Goal: Communication & Community: Ask a question

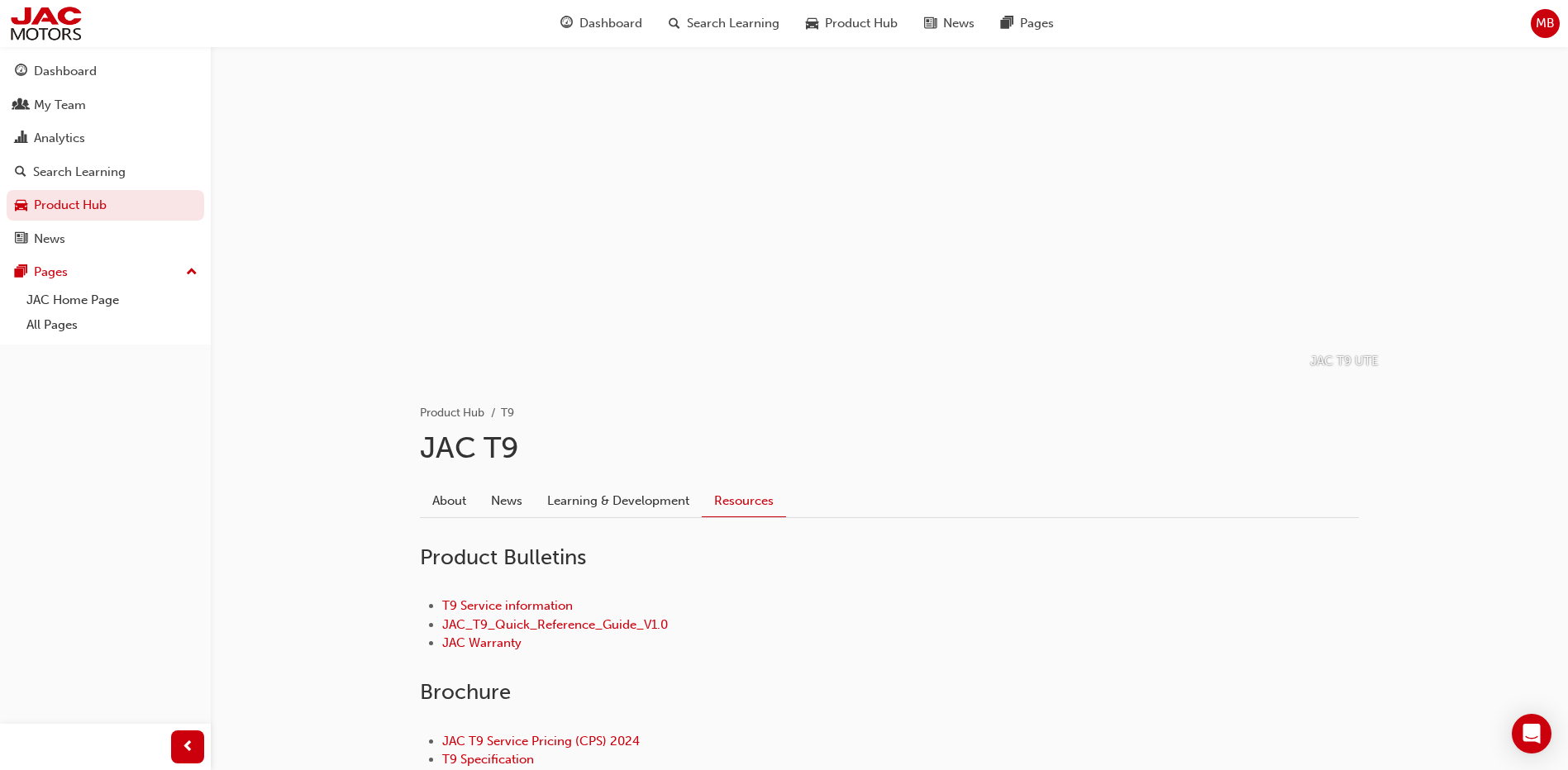
click at [41, 50] on div "Dashboard My Team Analytics Search Learning Product Hub News Pages Pages JAC Ho…" at bounding box center [105, 195] width 210 height 298
click at [40, 70] on div "Dashboard" at bounding box center [65, 71] width 63 height 19
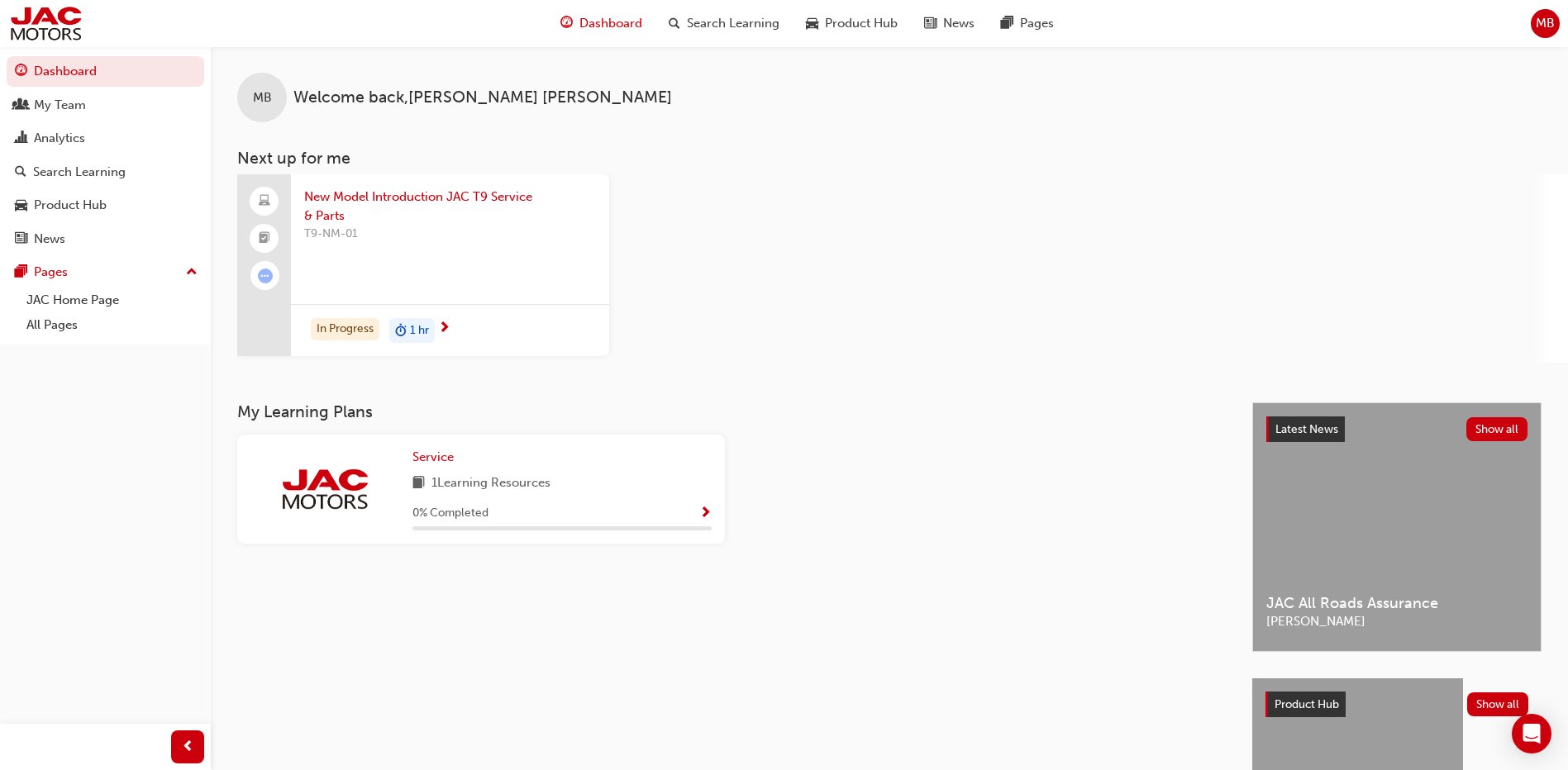
click at [1549, 20] on span "MB" at bounding box center [1544, 23] width 19 height 19
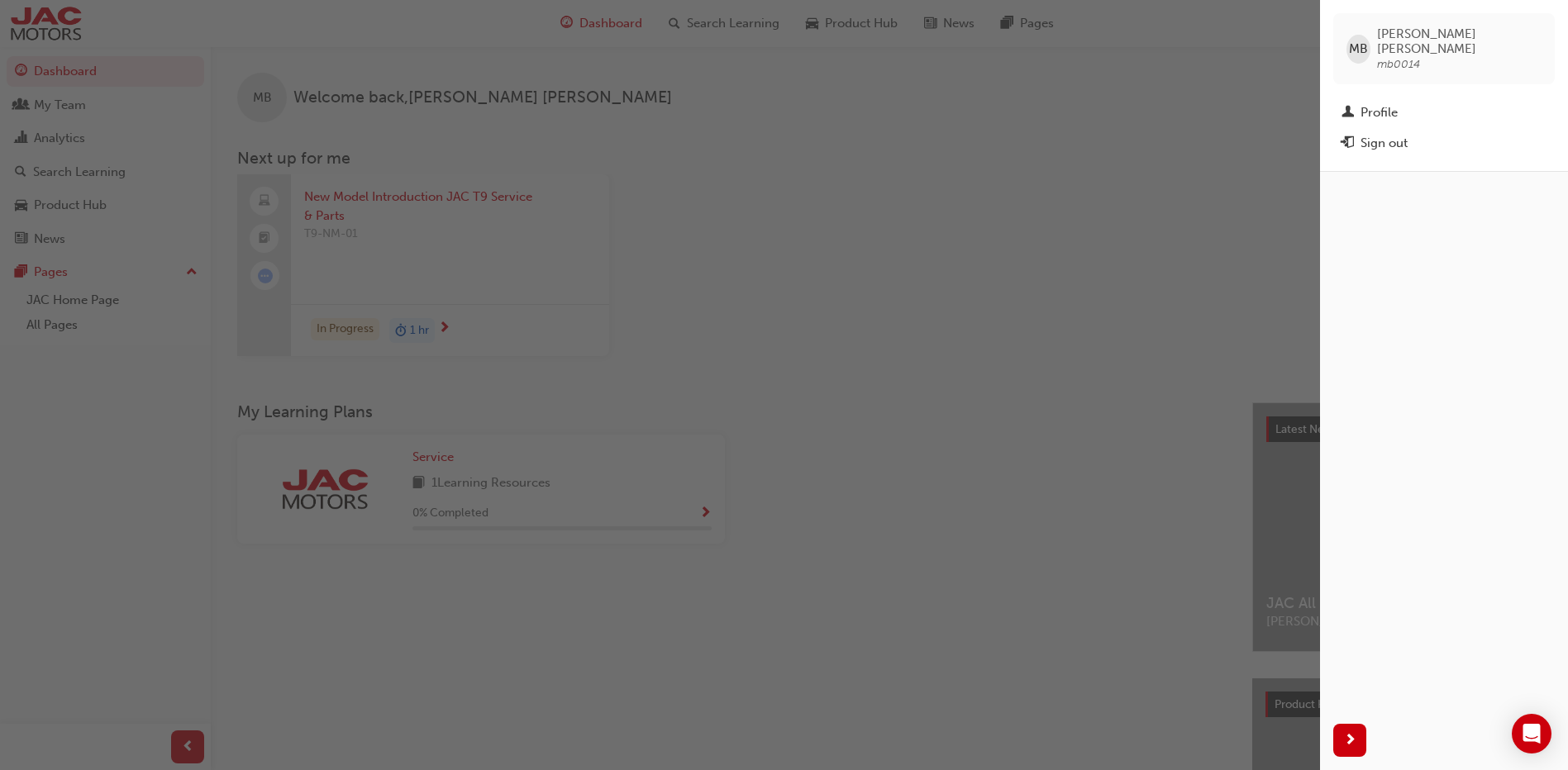
click at [1151, 124] on div "button" at bounding box center [659, 385] width 1320 height 770
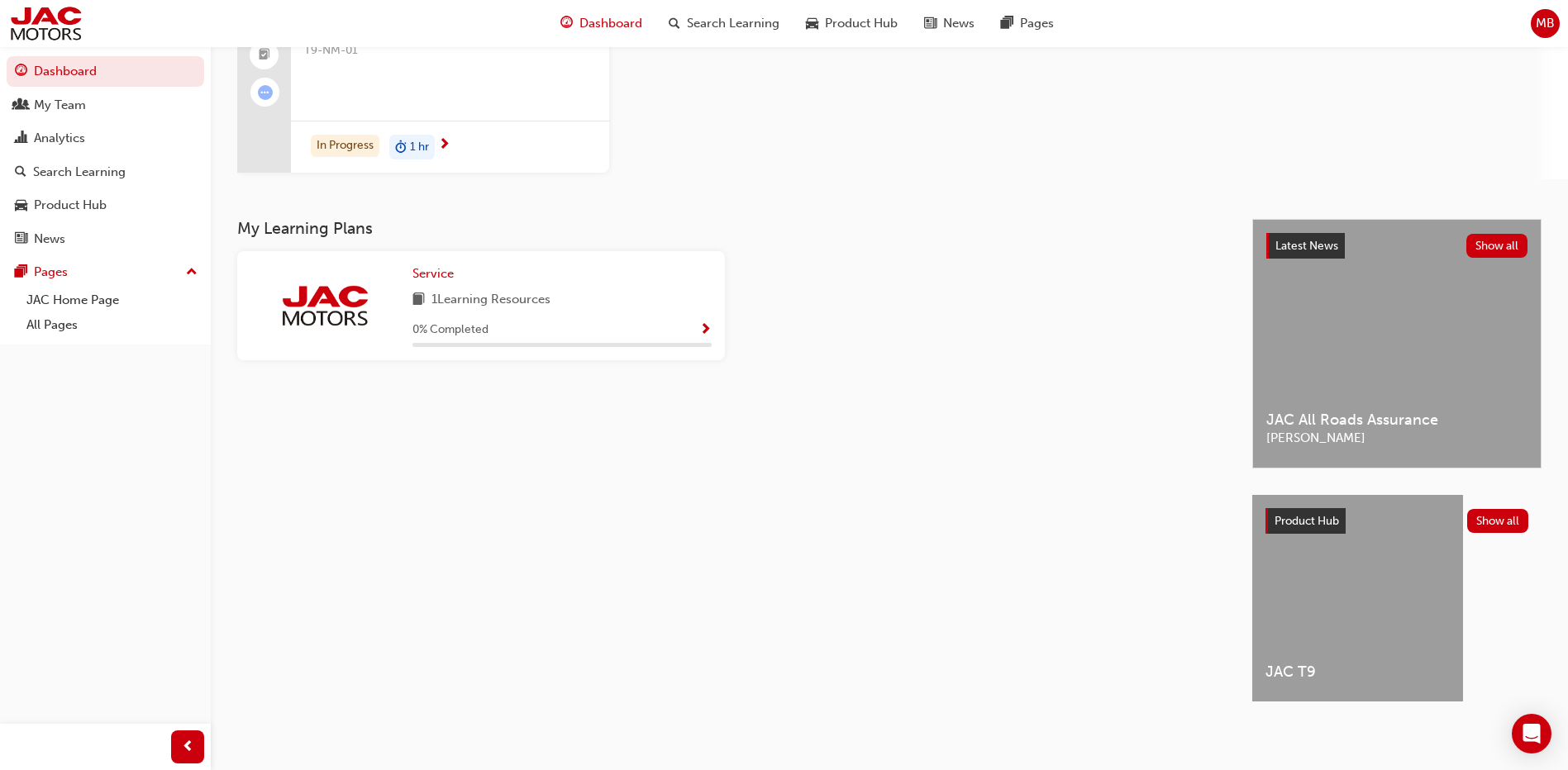
scroll to position [186, 0]
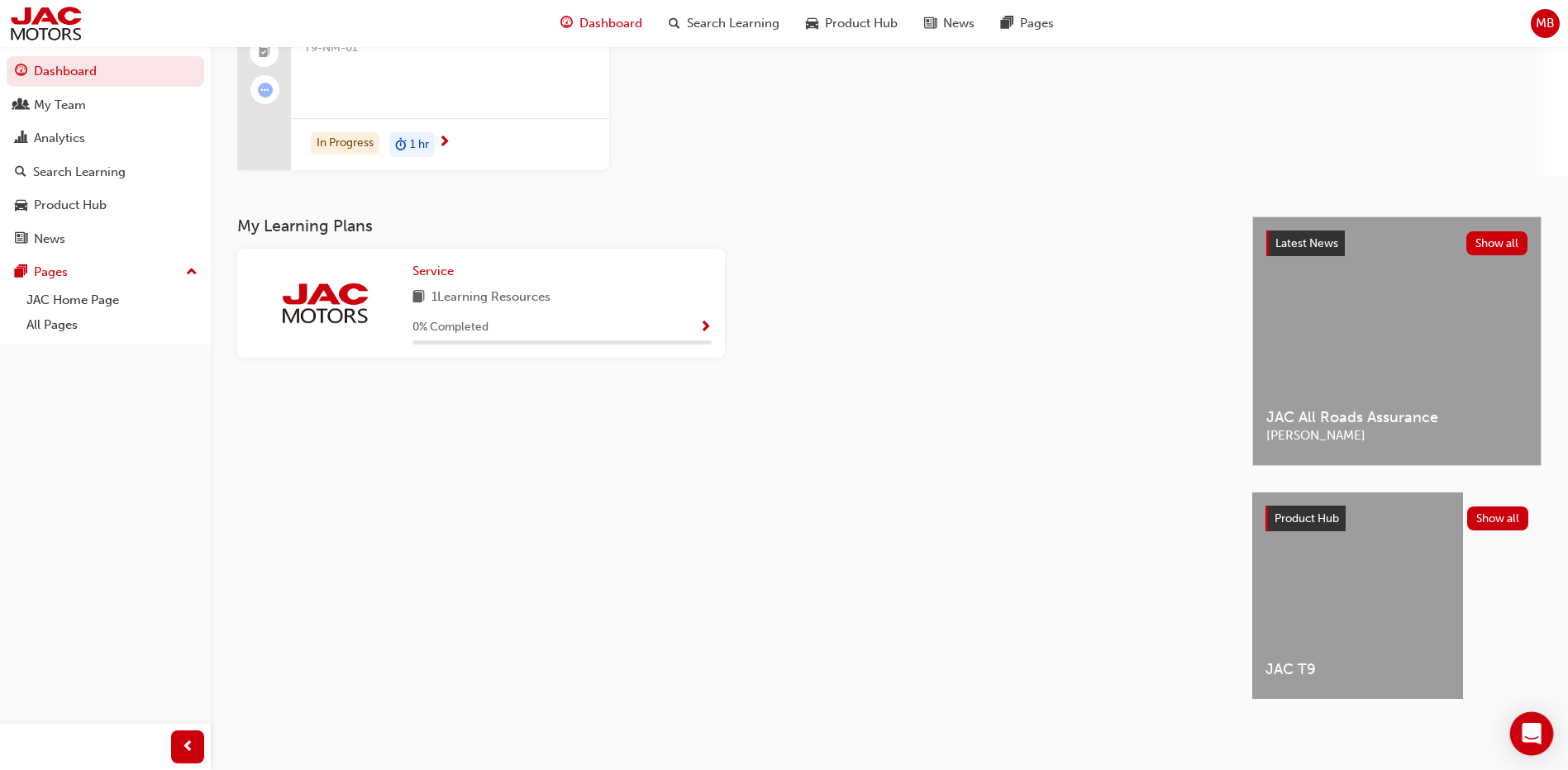
click at [1524, 736] on icon "Open Intercom Messenger" at bounding box center [1531, 734] width 19 height 21
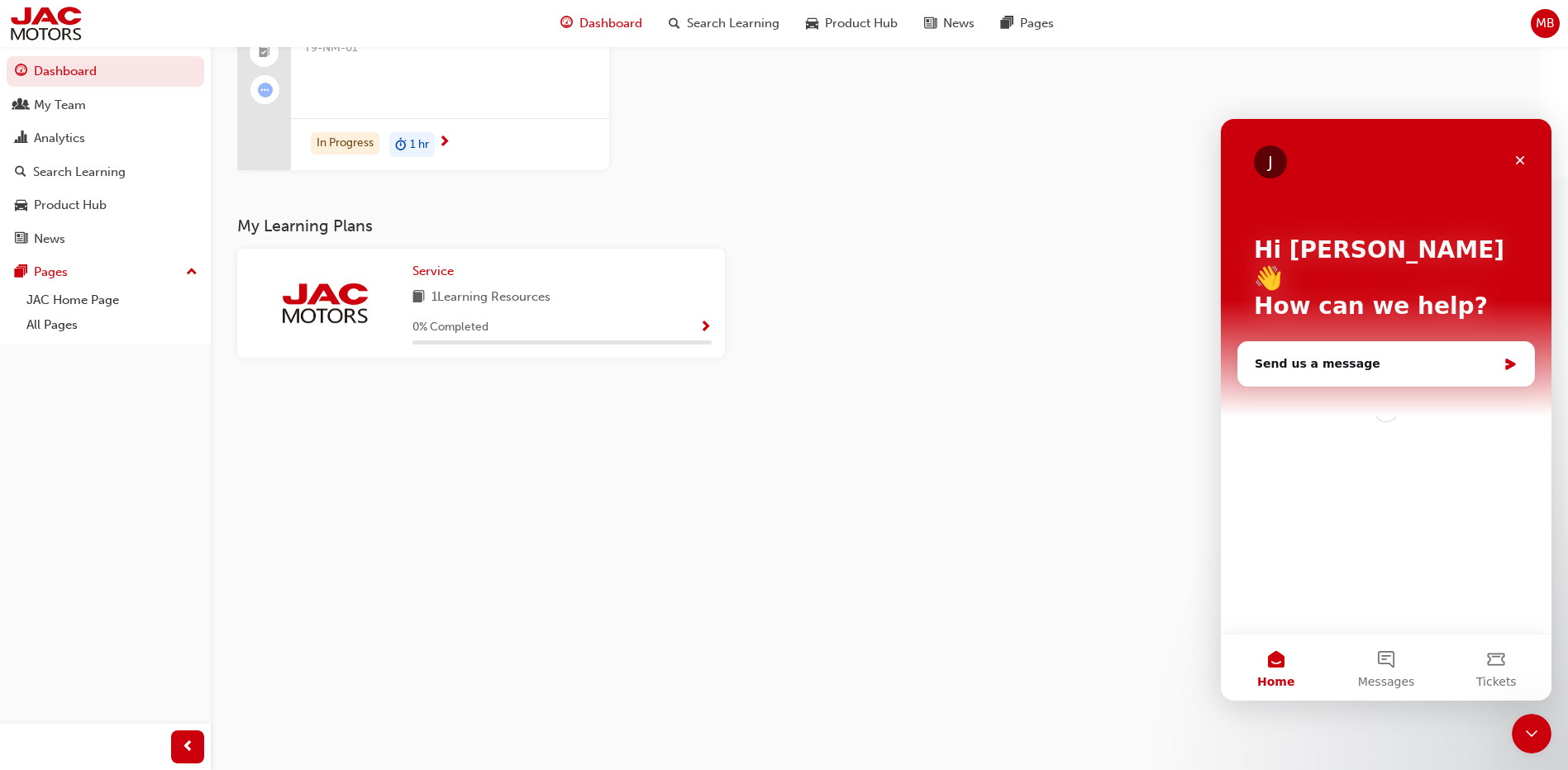
scroll to position [0, 0]
click at [1391, 355] on div "Send us a message" at bounding box center [1375, 364] width 242 height 18
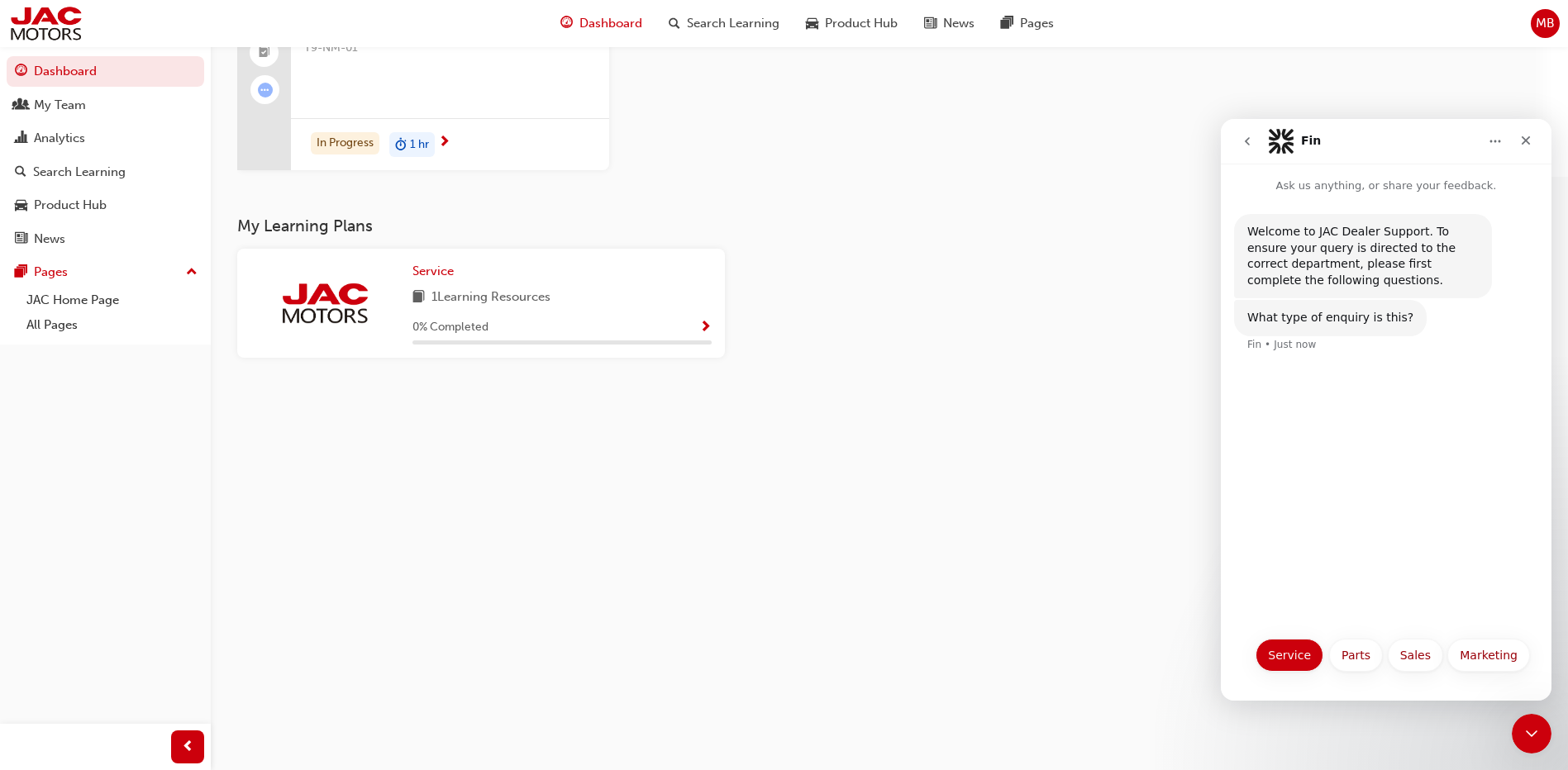
click at [1281, 664] on button "Service" at bounding box center [1289, 655] width 67 height 33
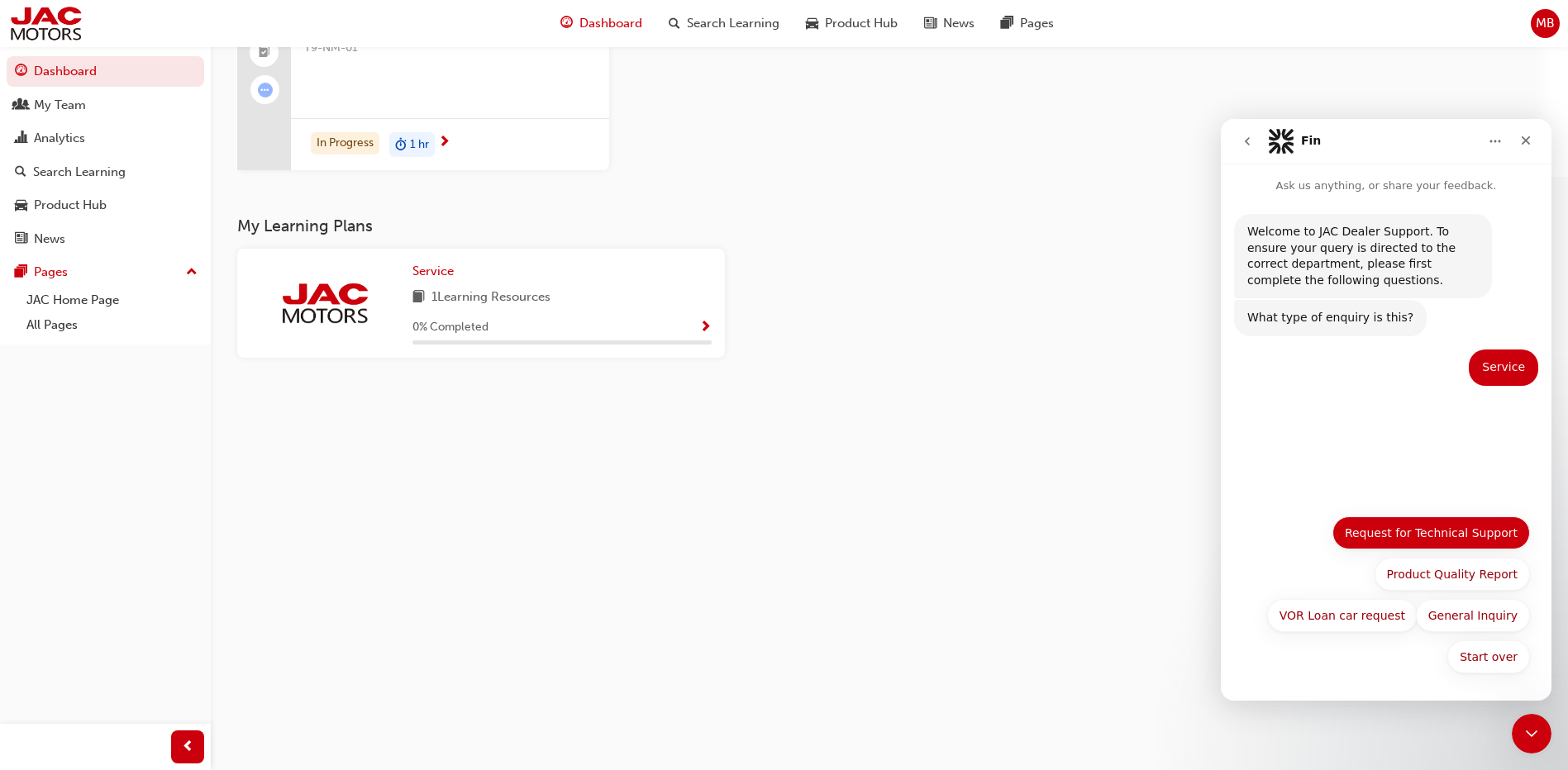
click at [1466, 538] on button "Request for Technical Support" at bounding box center [1430, 532] width 198 height 33
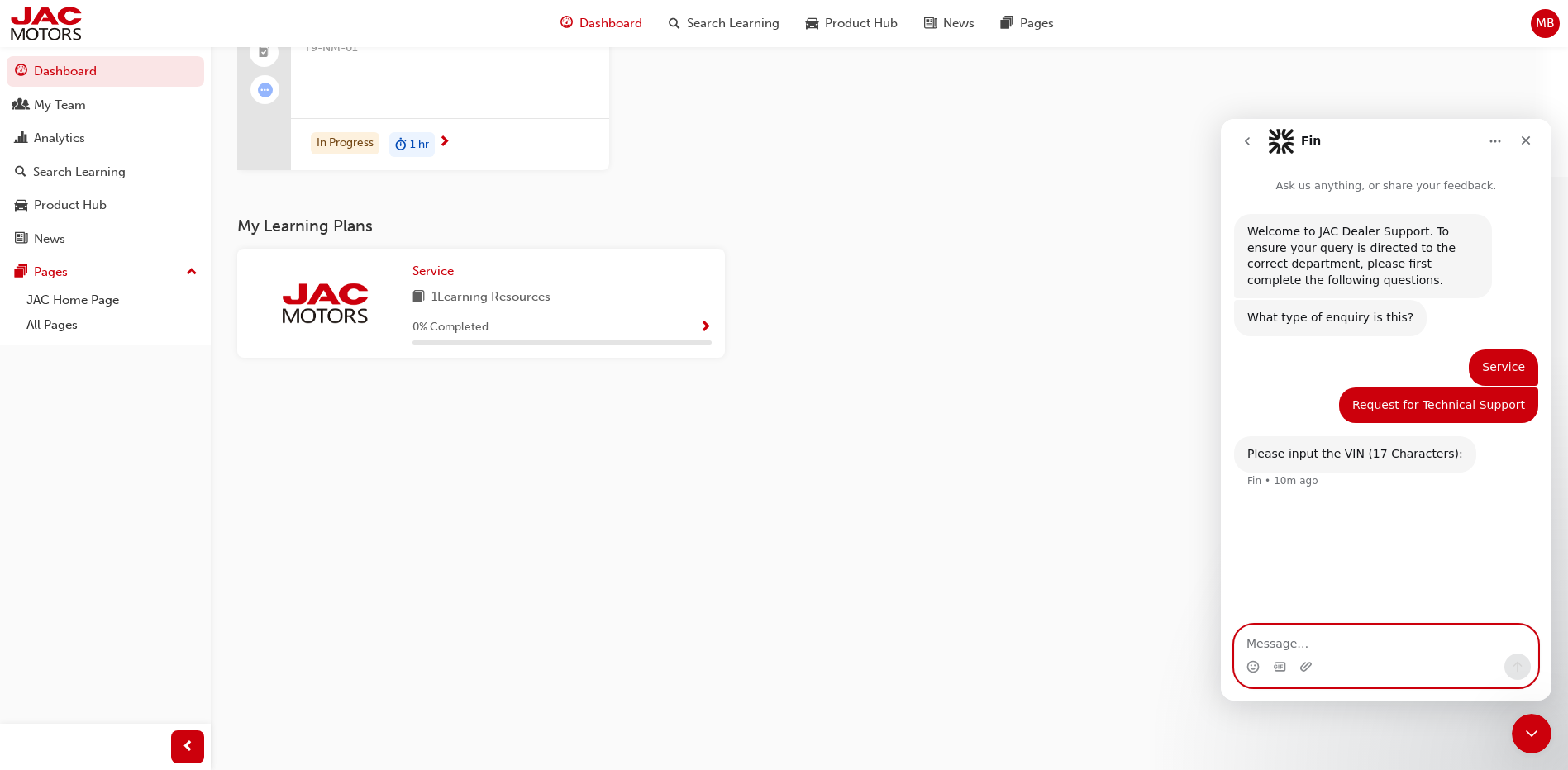
click at [1289, 646] on textarea "Message…" at bounding box center [1385, 640] width 303 height 28
paste textarea "[US_VEHICLE_IDENTIFICATION_NUMBER]"
type textarea "[US_VEHICLE_IDENTIFICATION_NUMBER]"
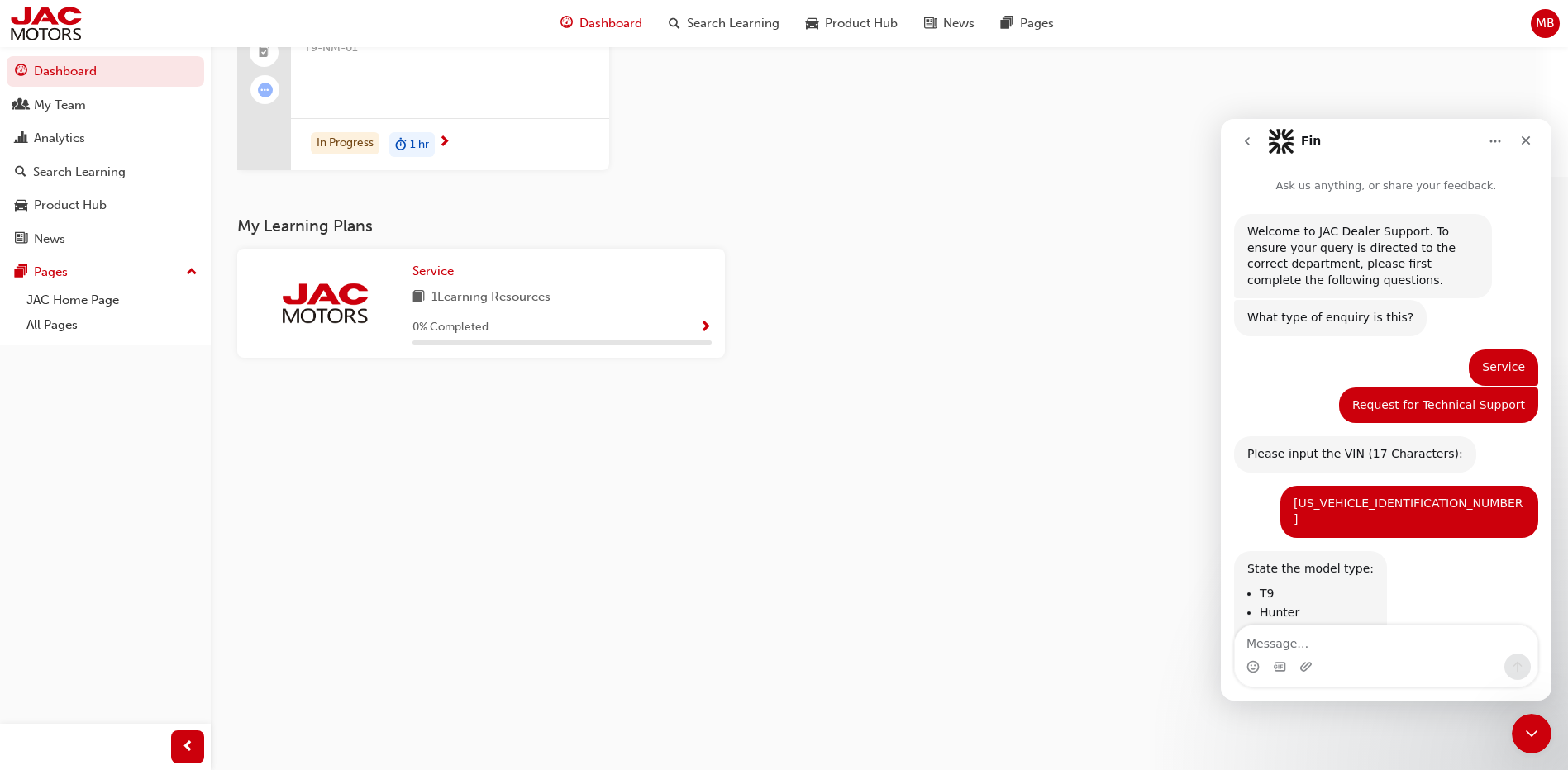
scroll to position [43, 0]
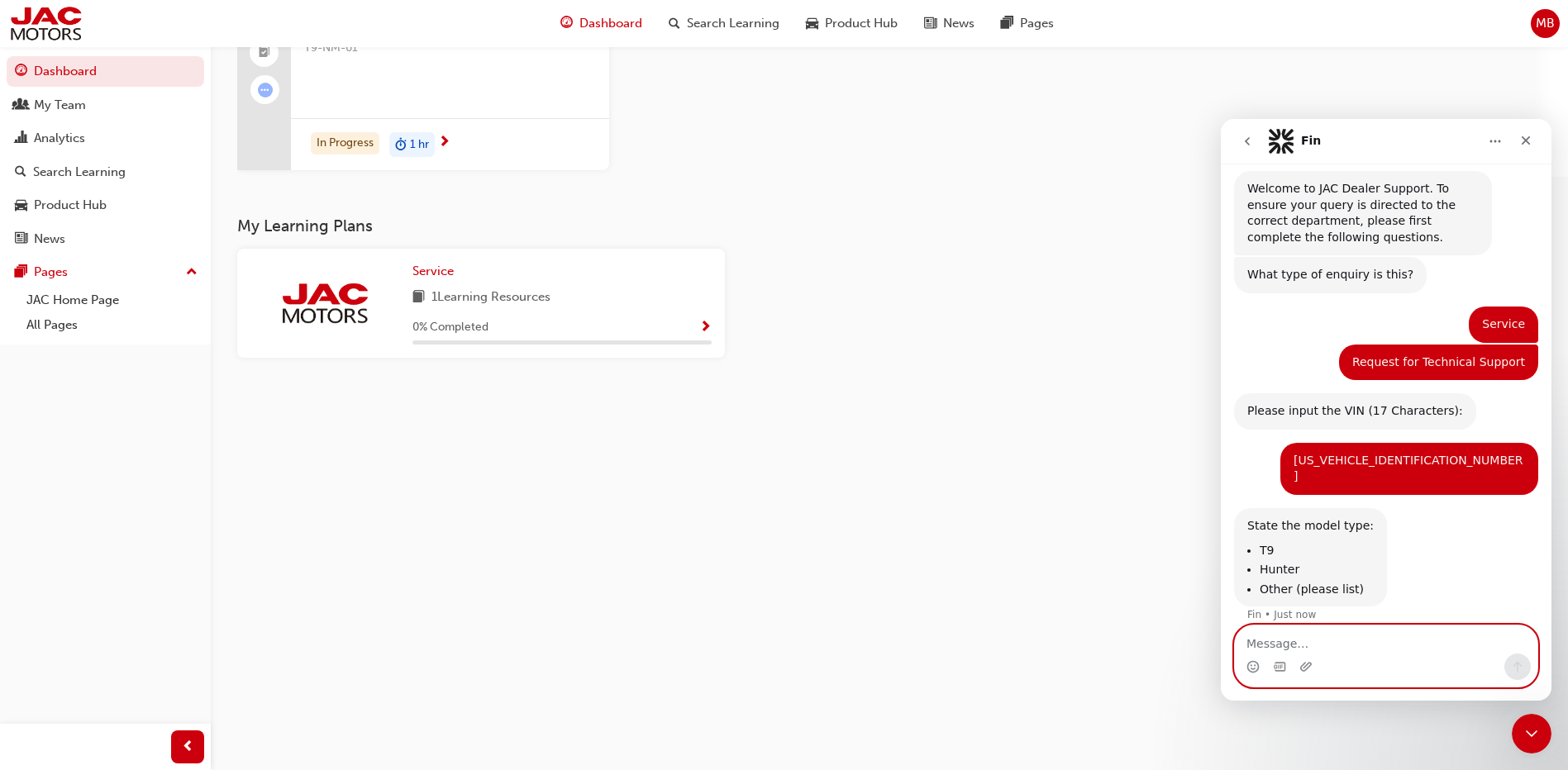
click at [1257, 647] on textarea "Message…" at bounding box center [1385, 640] width 303 height 28
type textarea "T9"
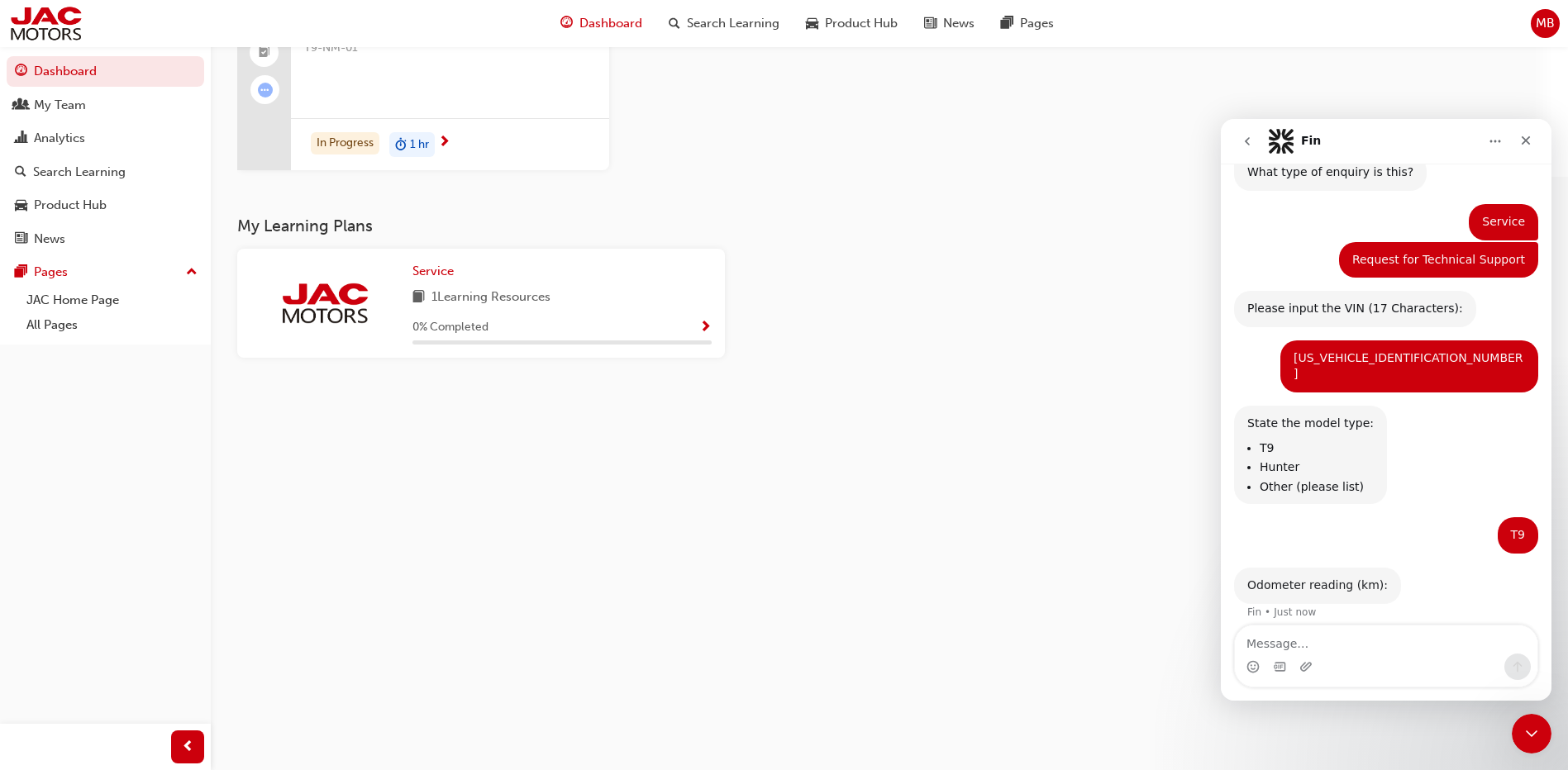
scroll to position [141, 0]
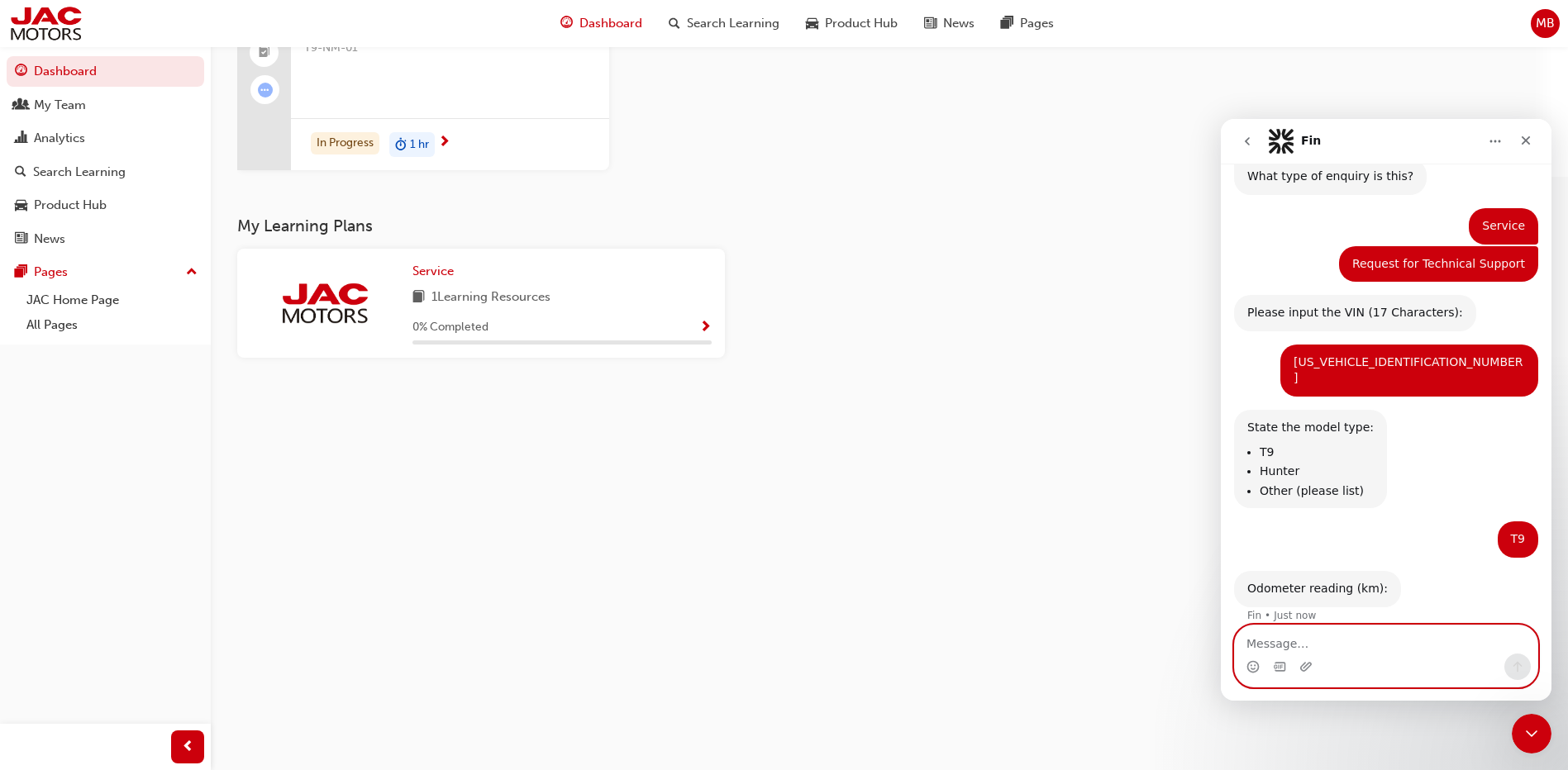
click at [1295, 640] on textarea "Message…" at bounding box center [1385, 640] width 303 height 28
type textarea "3500"
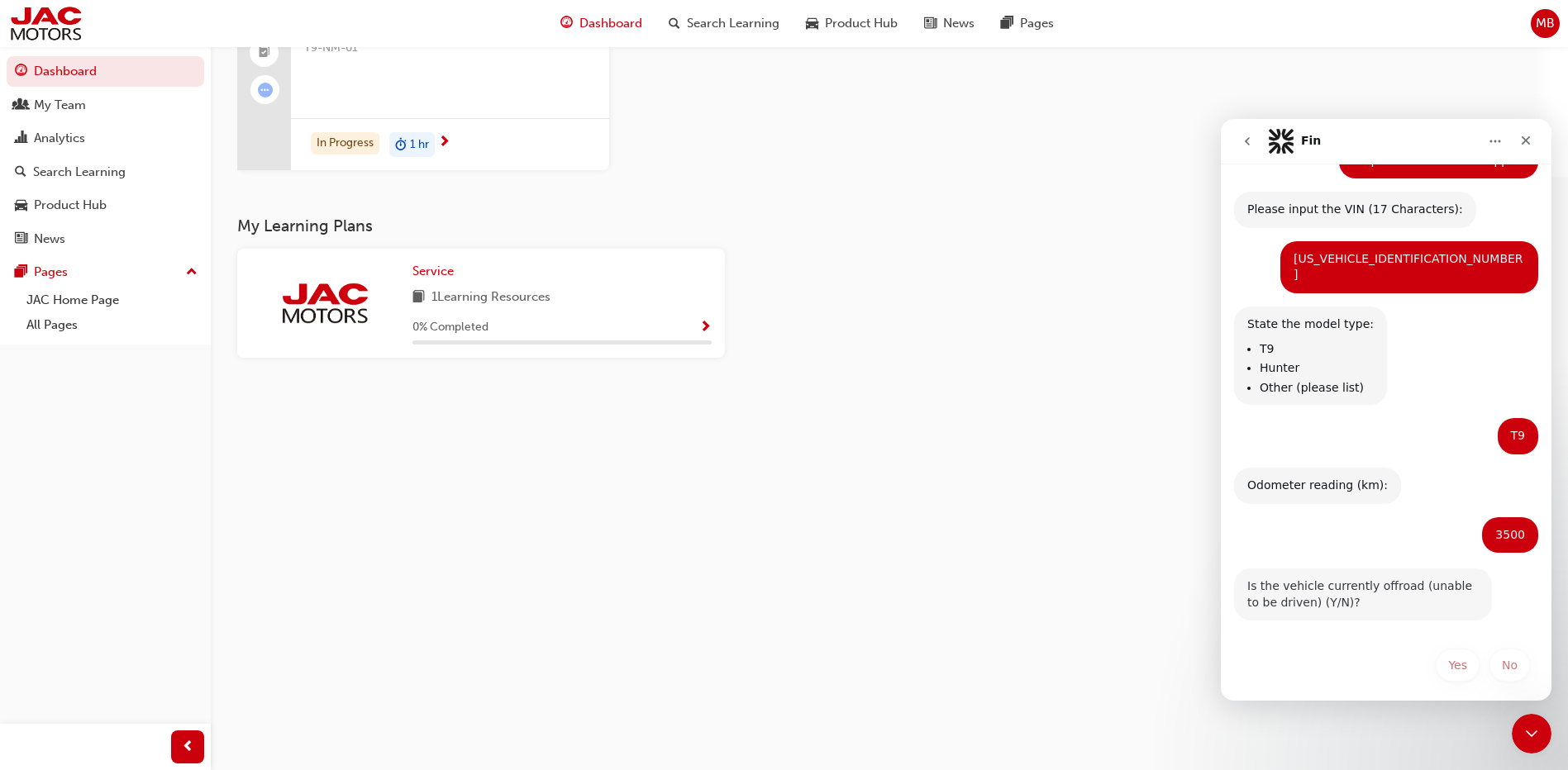
scroll to position [239, 0]
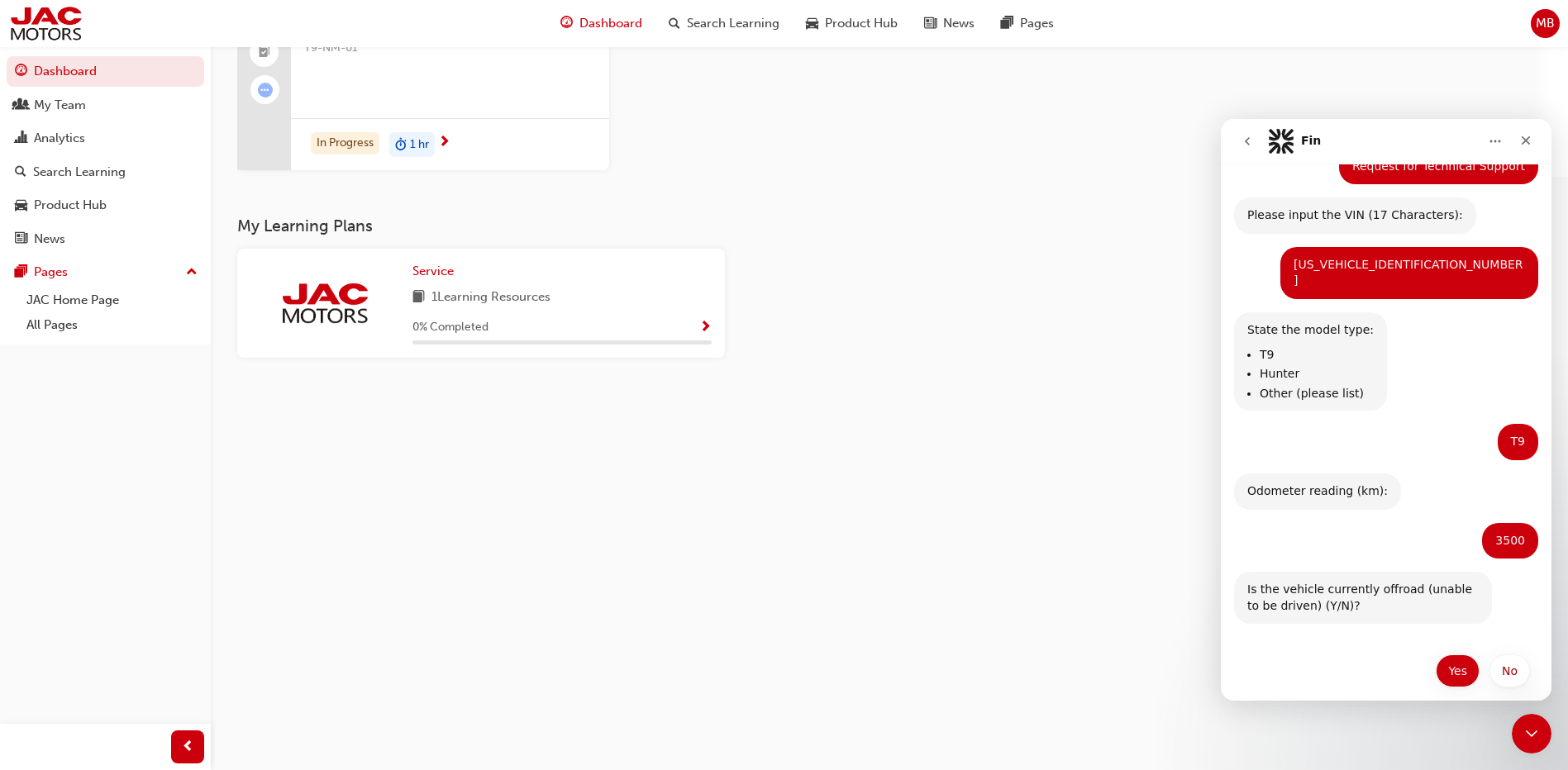
click at [1453, 658] on button "Yes" at bounding box center [1457, 671] width 43 height 33
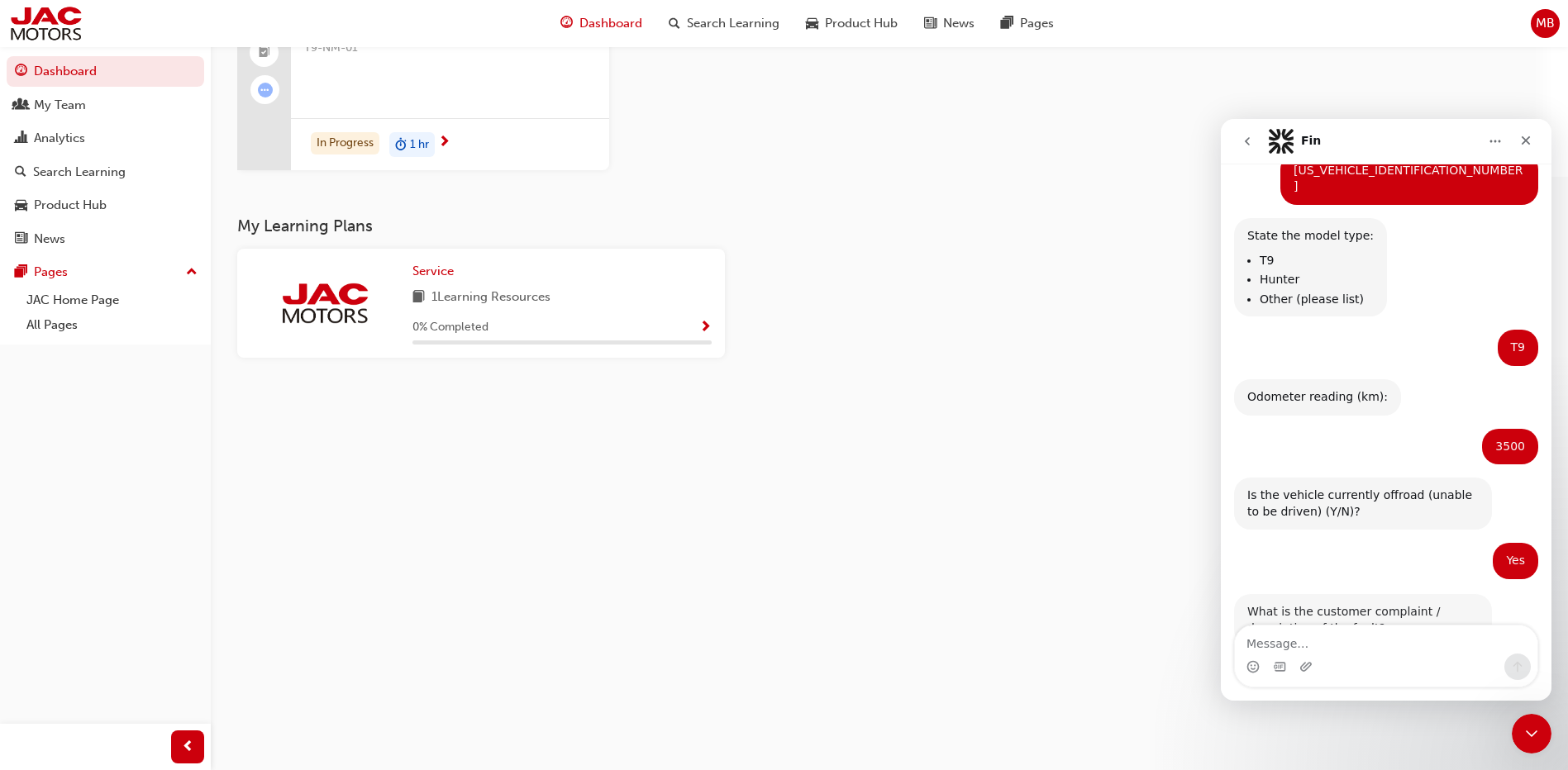
scroll to position [371, 0]
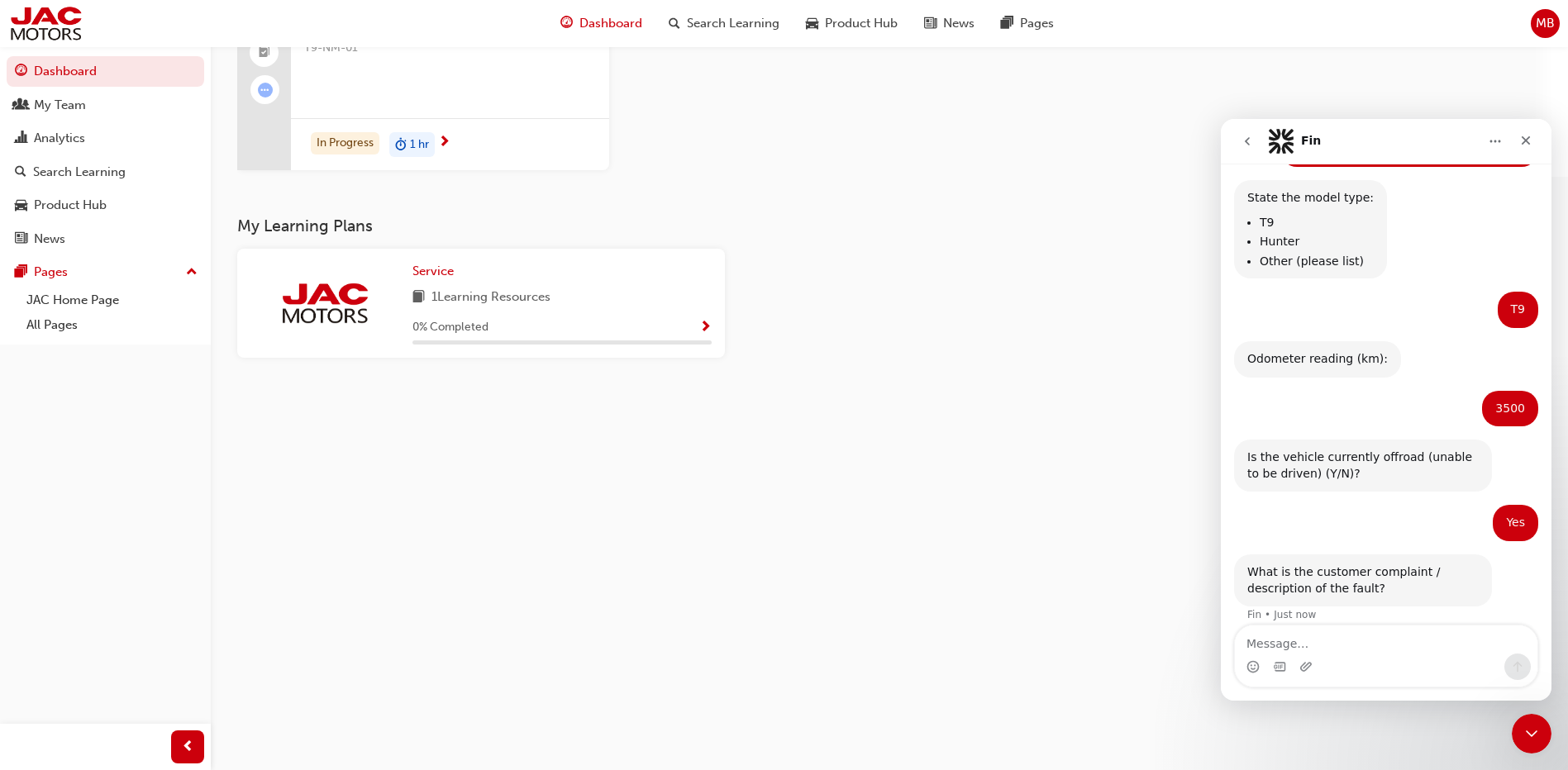
type textarea "C"
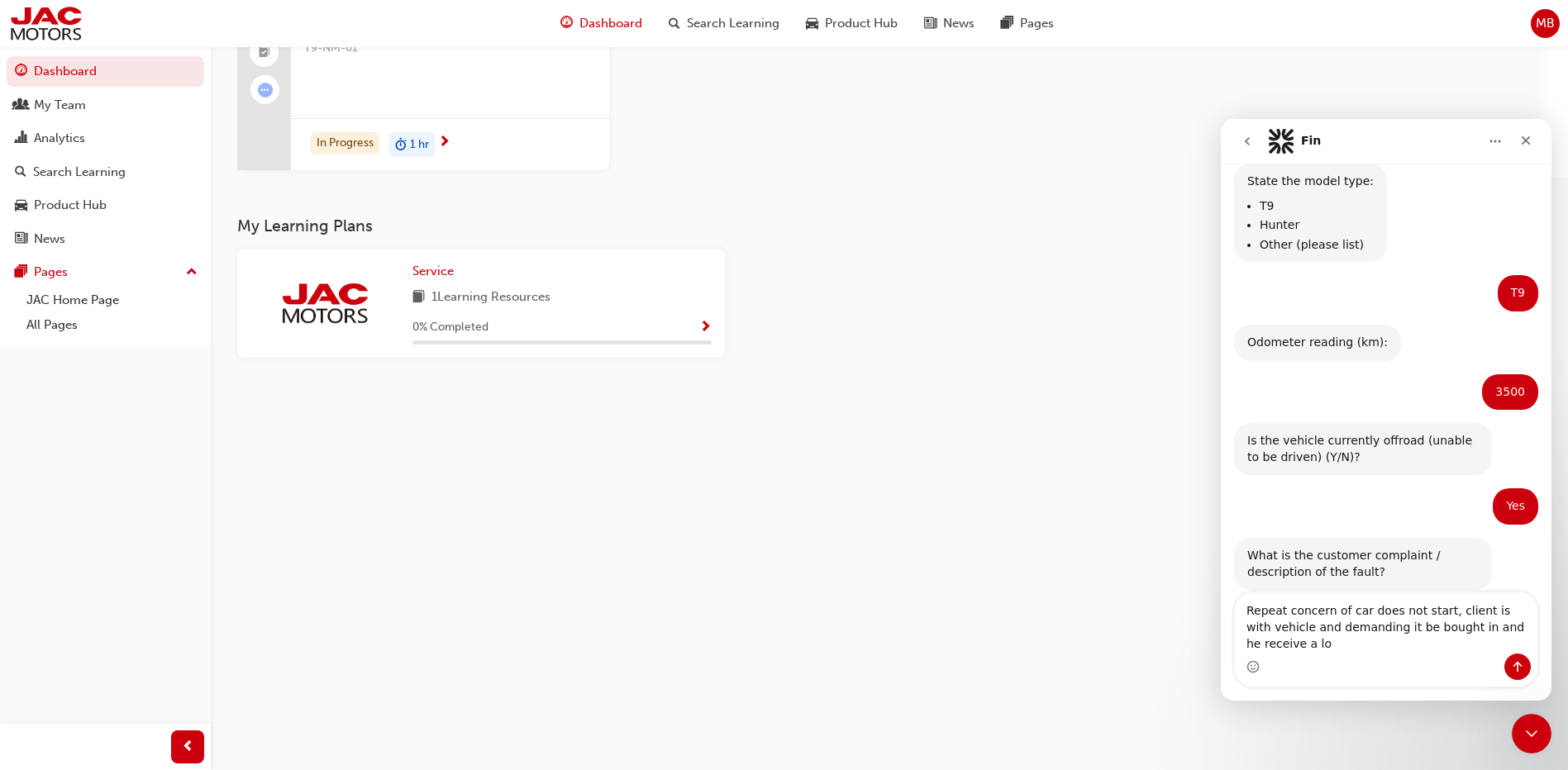
scroll to position [404, 0]
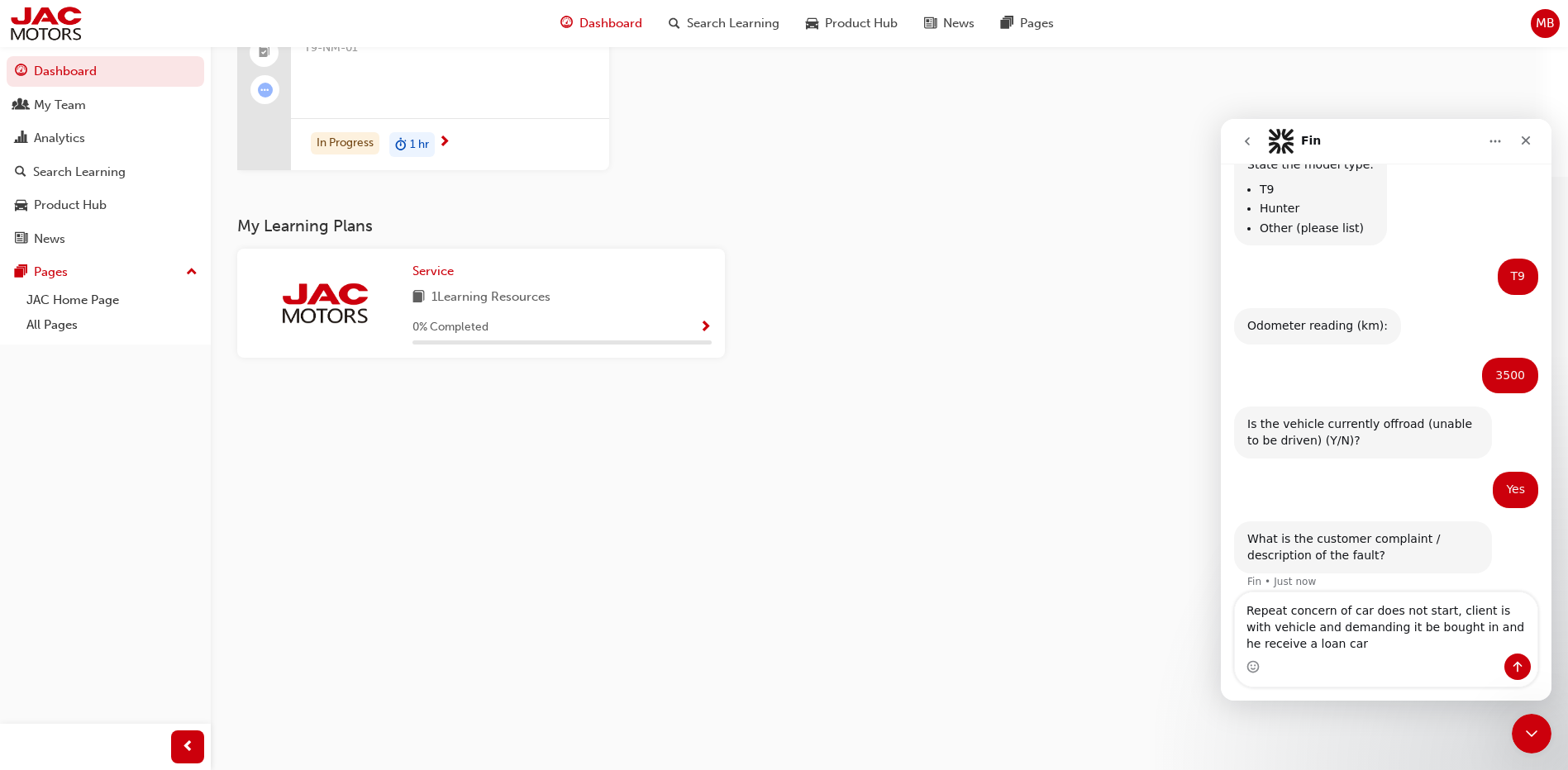
type textarea "Repeat concern of car does not start, client is with vehicle and demanding it b…"
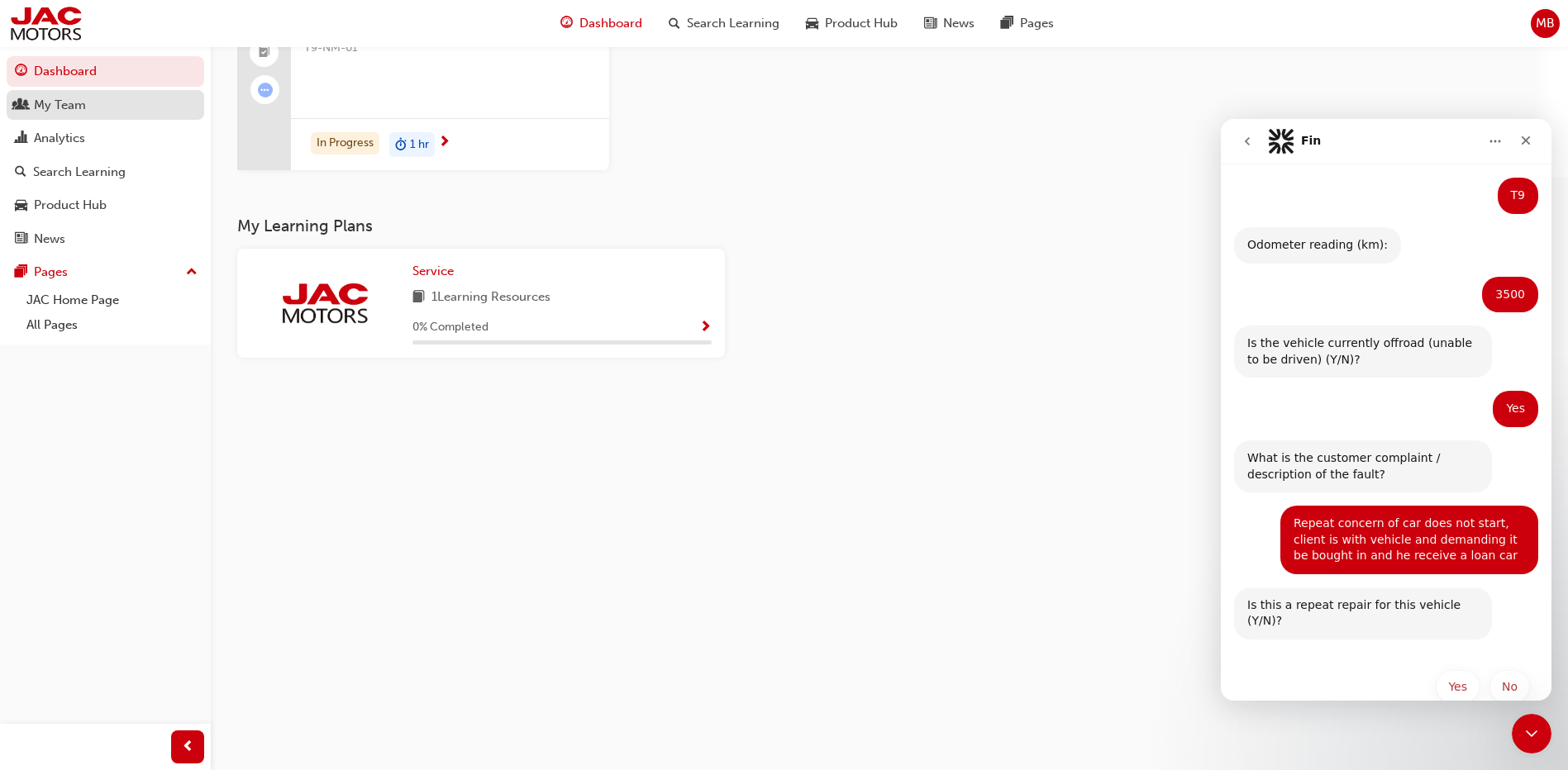
scroll to position [484, 0]
click at [1438, 671] on button "Yes" at bounding box center [1457, 687] width 43 height 33
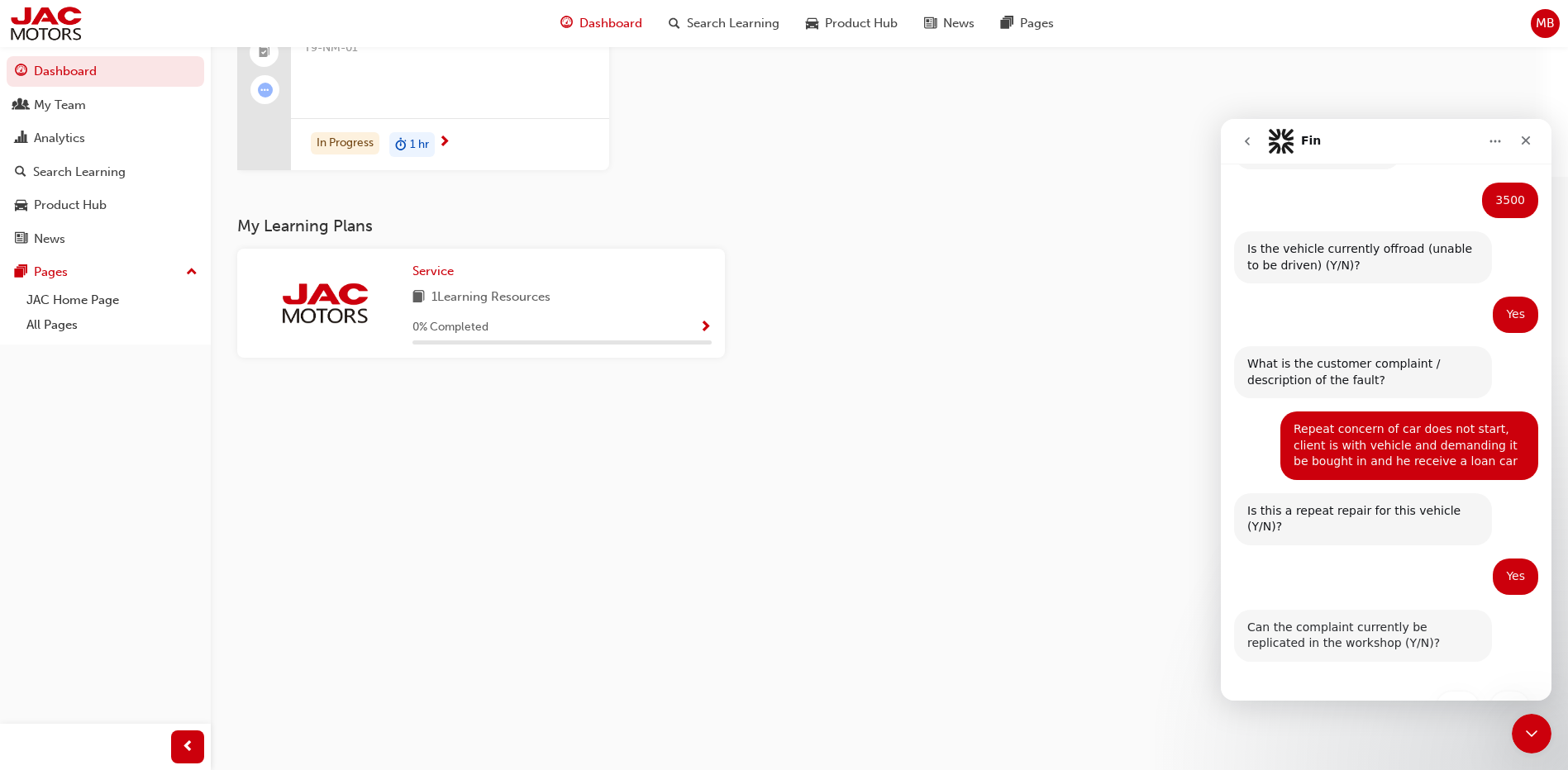
scroll to position [599, 0]
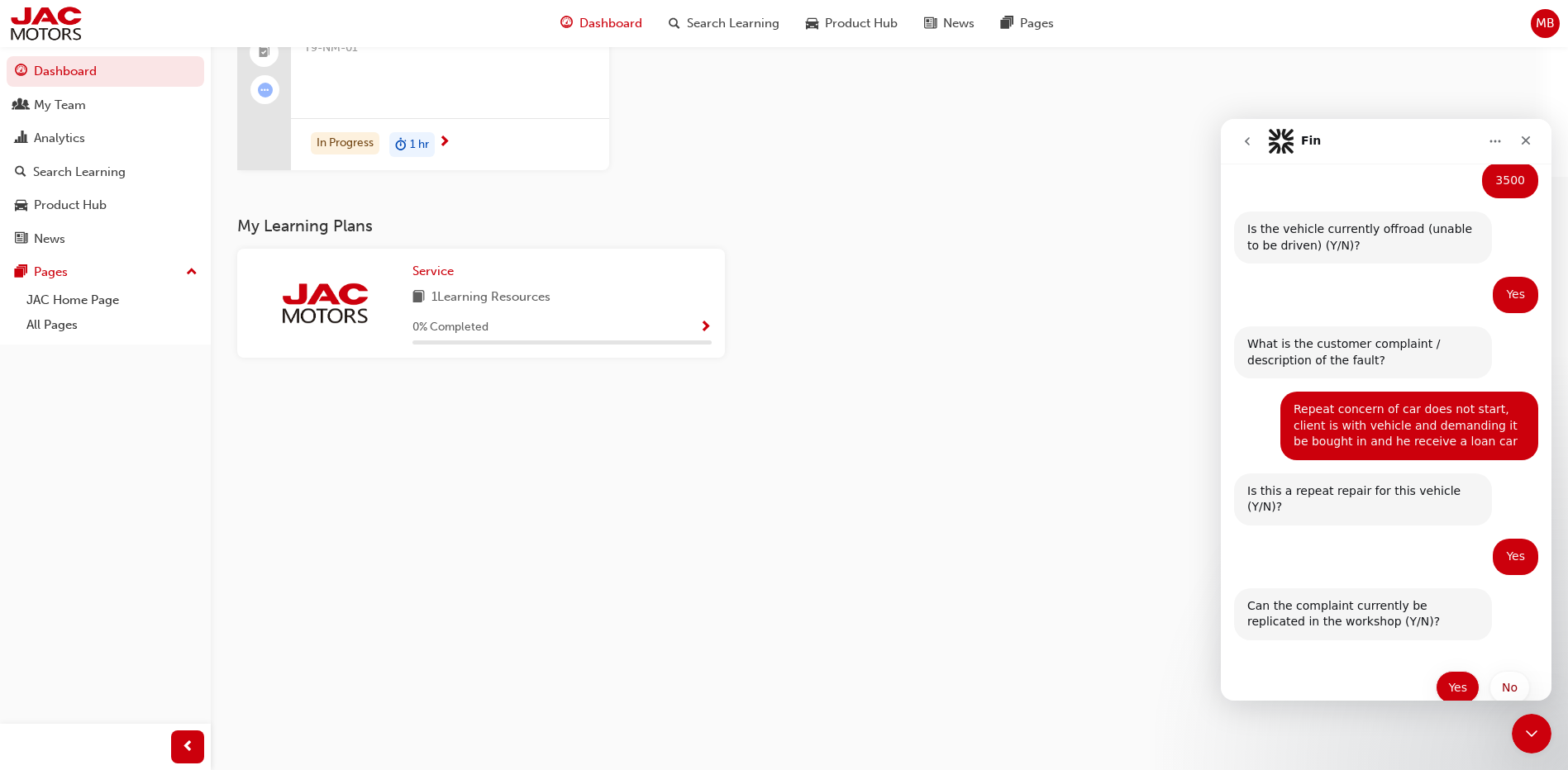
click at [1469, 671] on button "Yes" at bounding box center [1457, 687] width 43 height 33
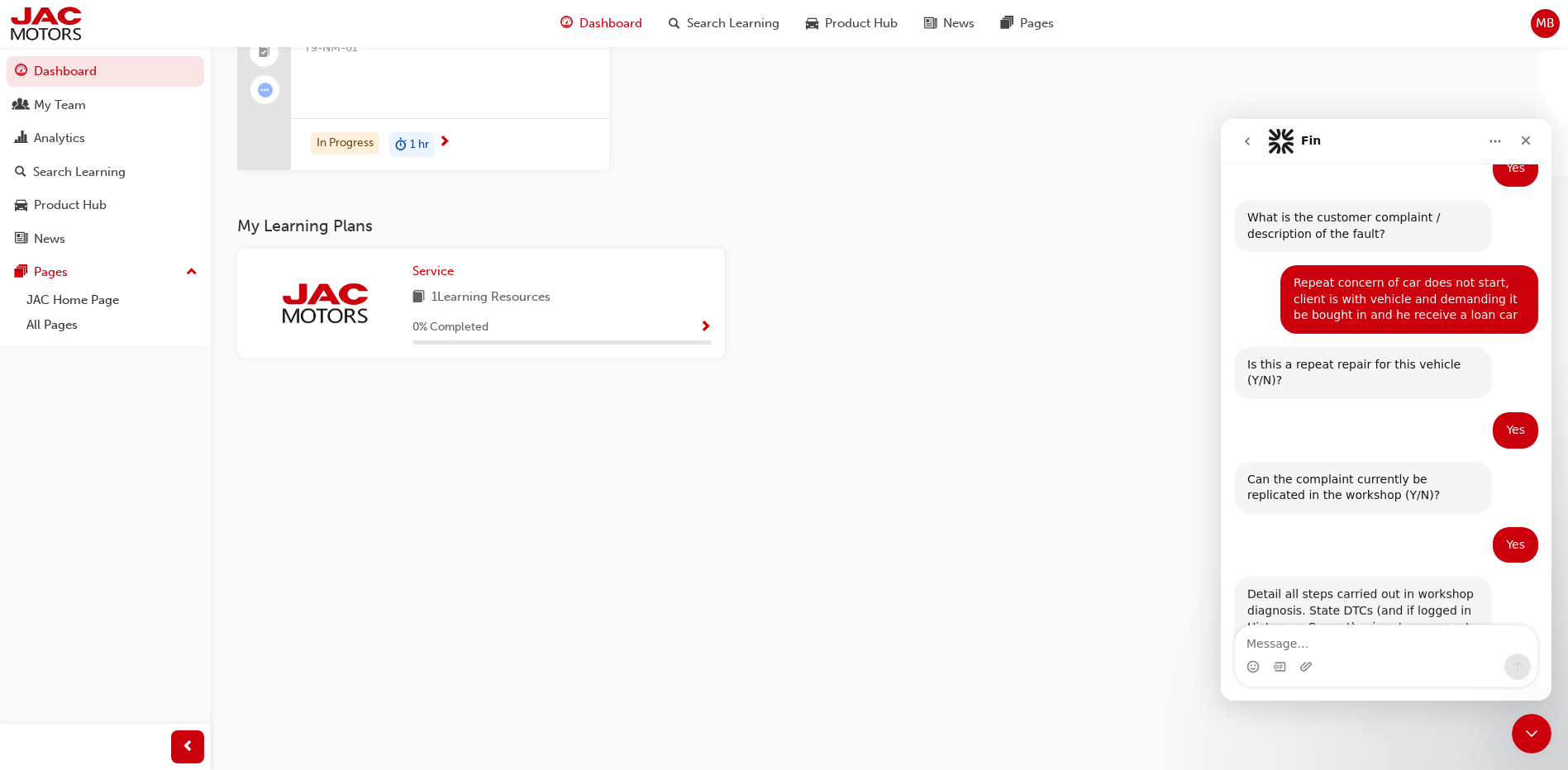
scroll to position [764, 0]
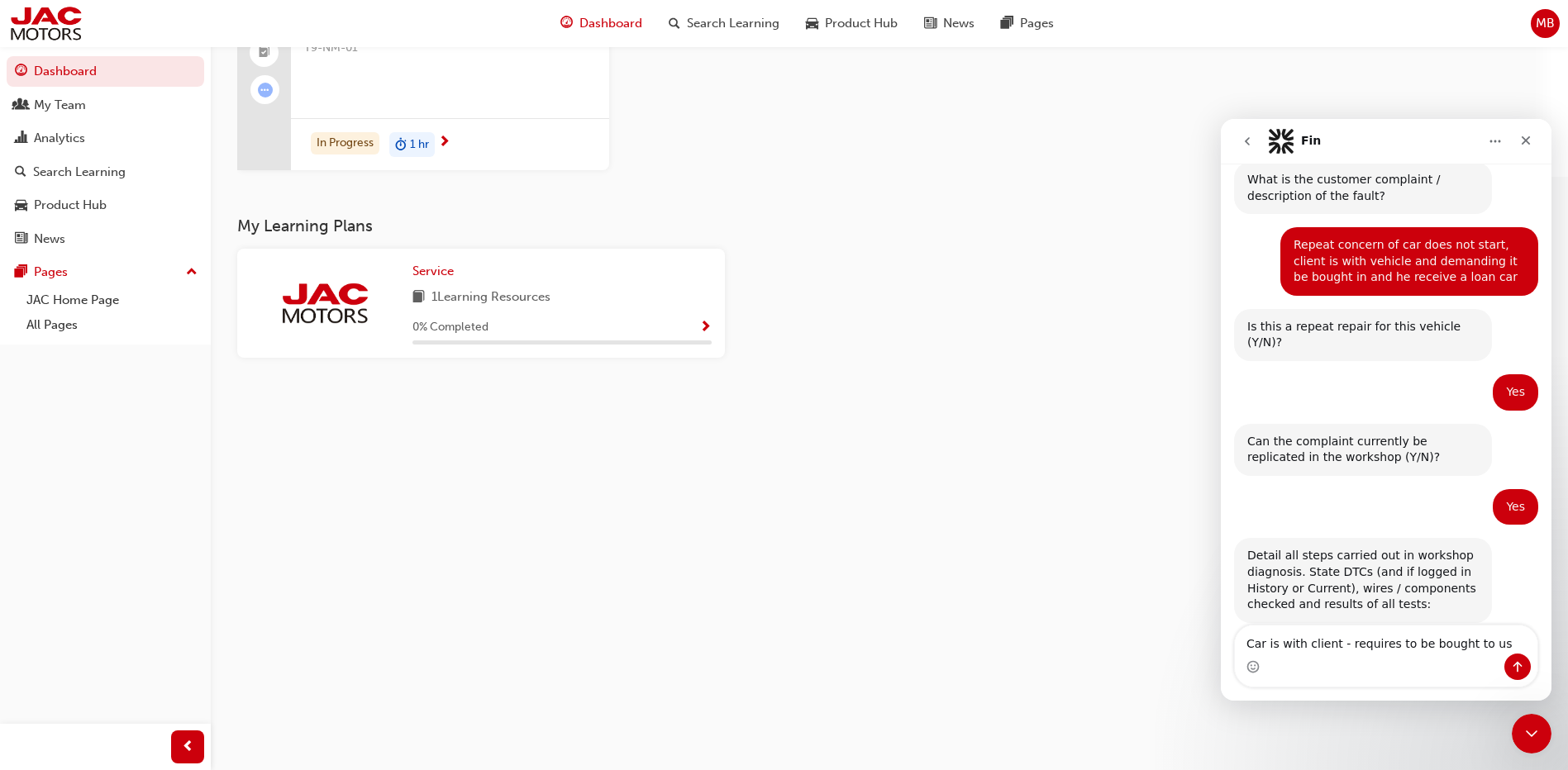
type textarea "Car is with client - requires to be bought to us"
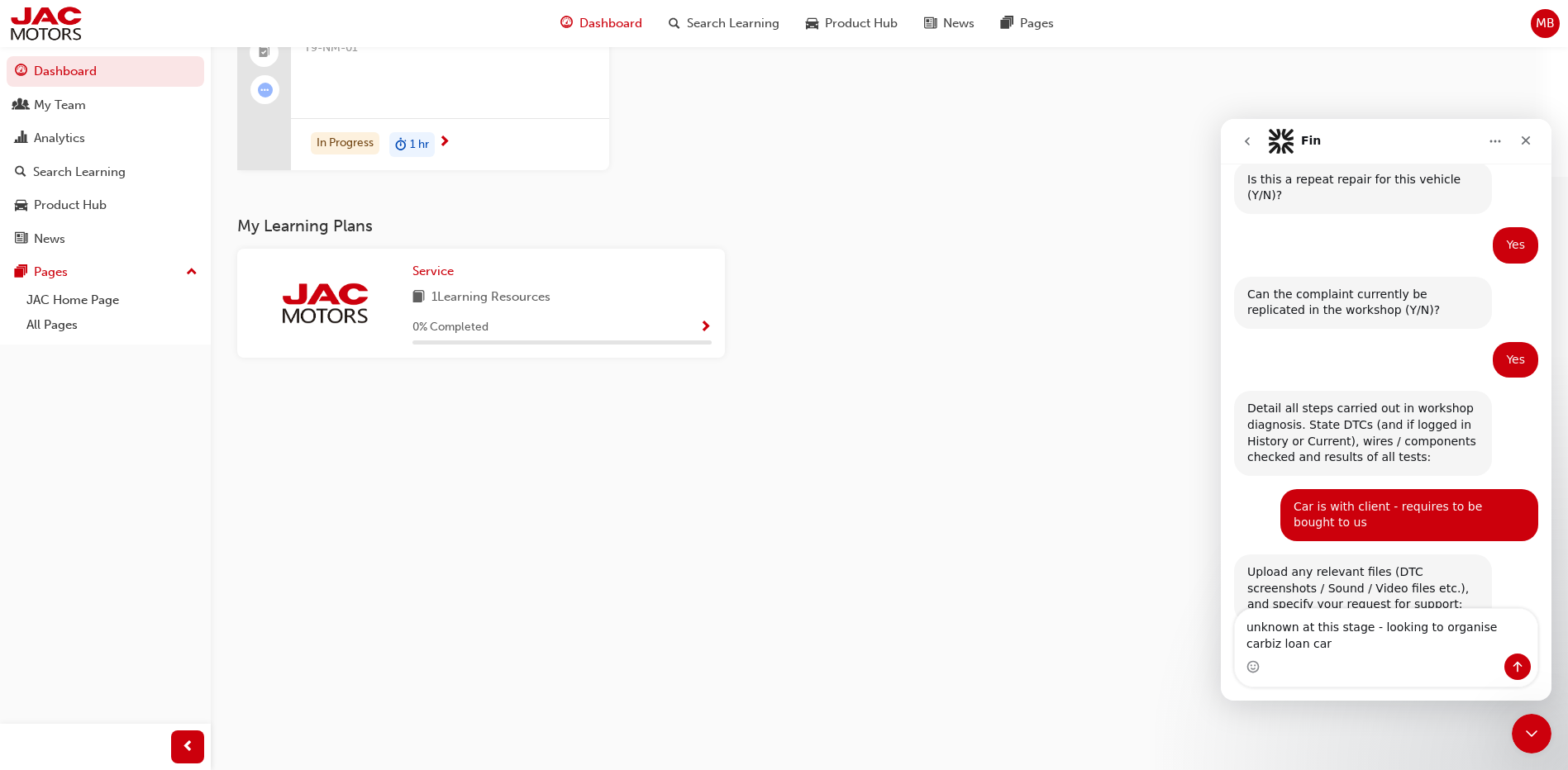
scroll to position [927, 0]
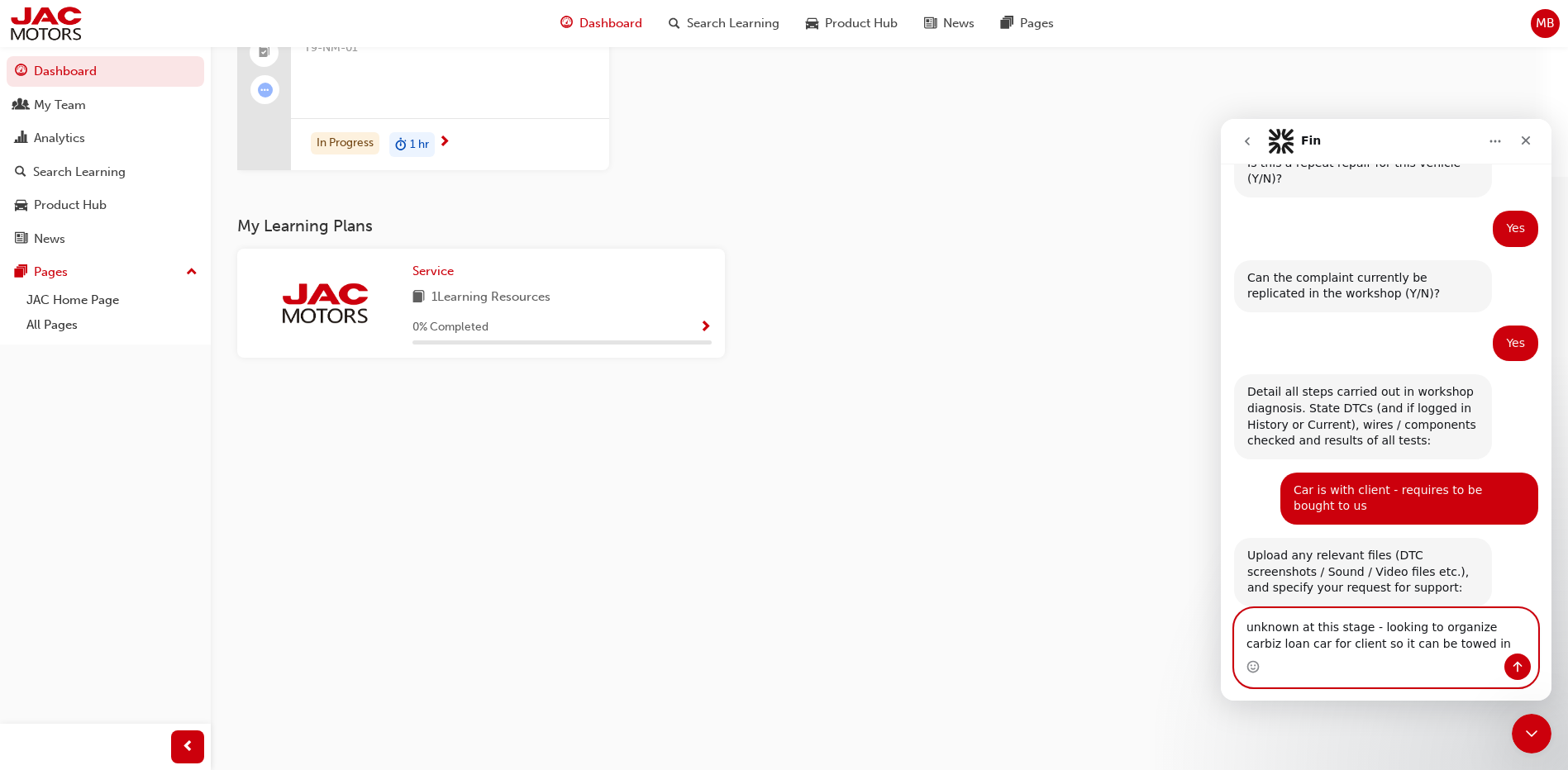
type textarea "unknown at this stage - looking to organize carbiz loan car for client so it ca…"
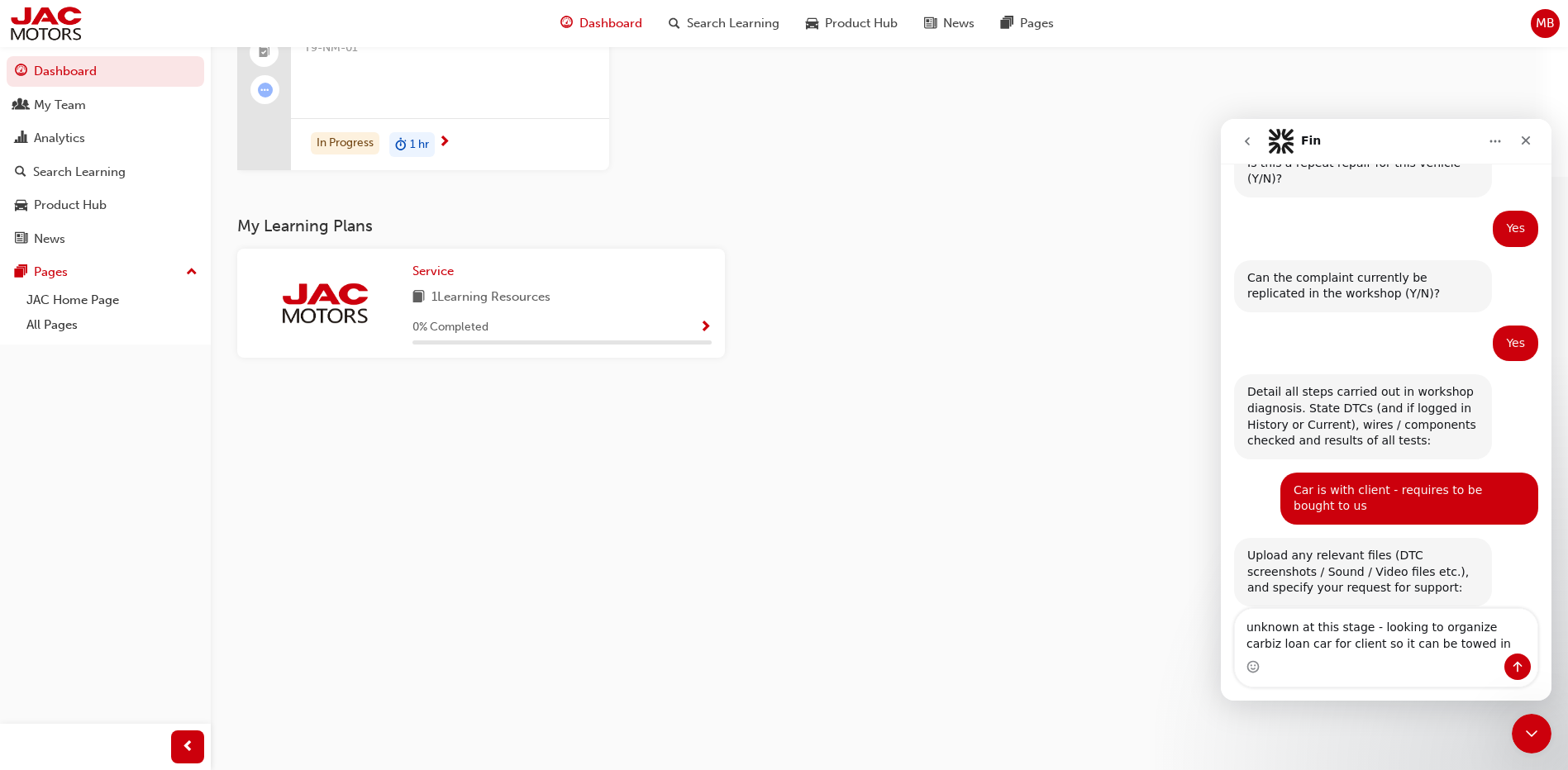
click at [1399, 662] on div "Intercom messenger" at bounding box center [1385, 667] width 303 height 27
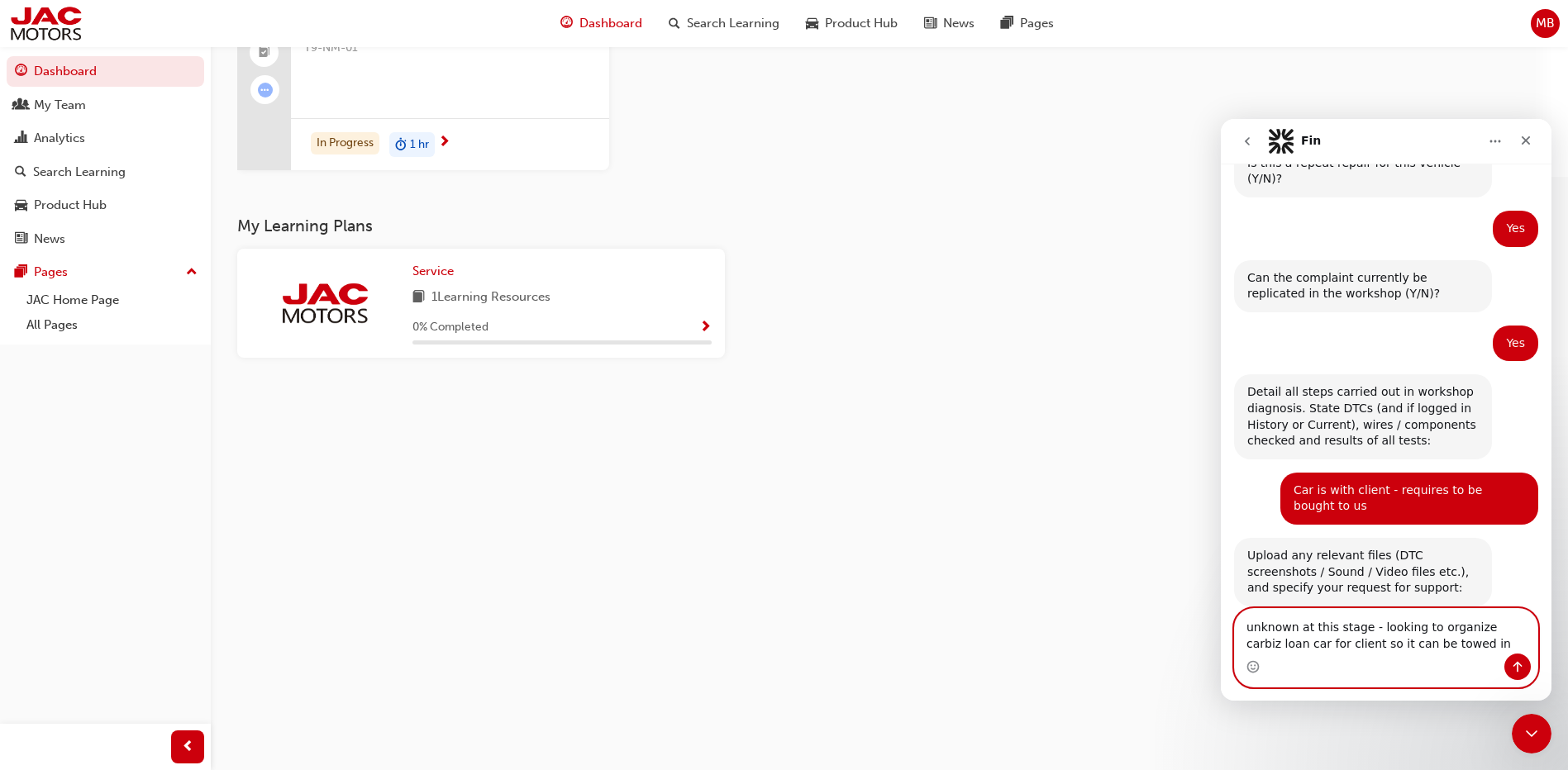
click at [1476, 640] on textarea "unknown at this stage - looking to organize carbiz loan car for client so it ca…" at bounding box center [1385, 631] width 303 height 44
click at [1507, 668] on button "Send a message…" at bounding box center [1517, 667] width 27 height 27
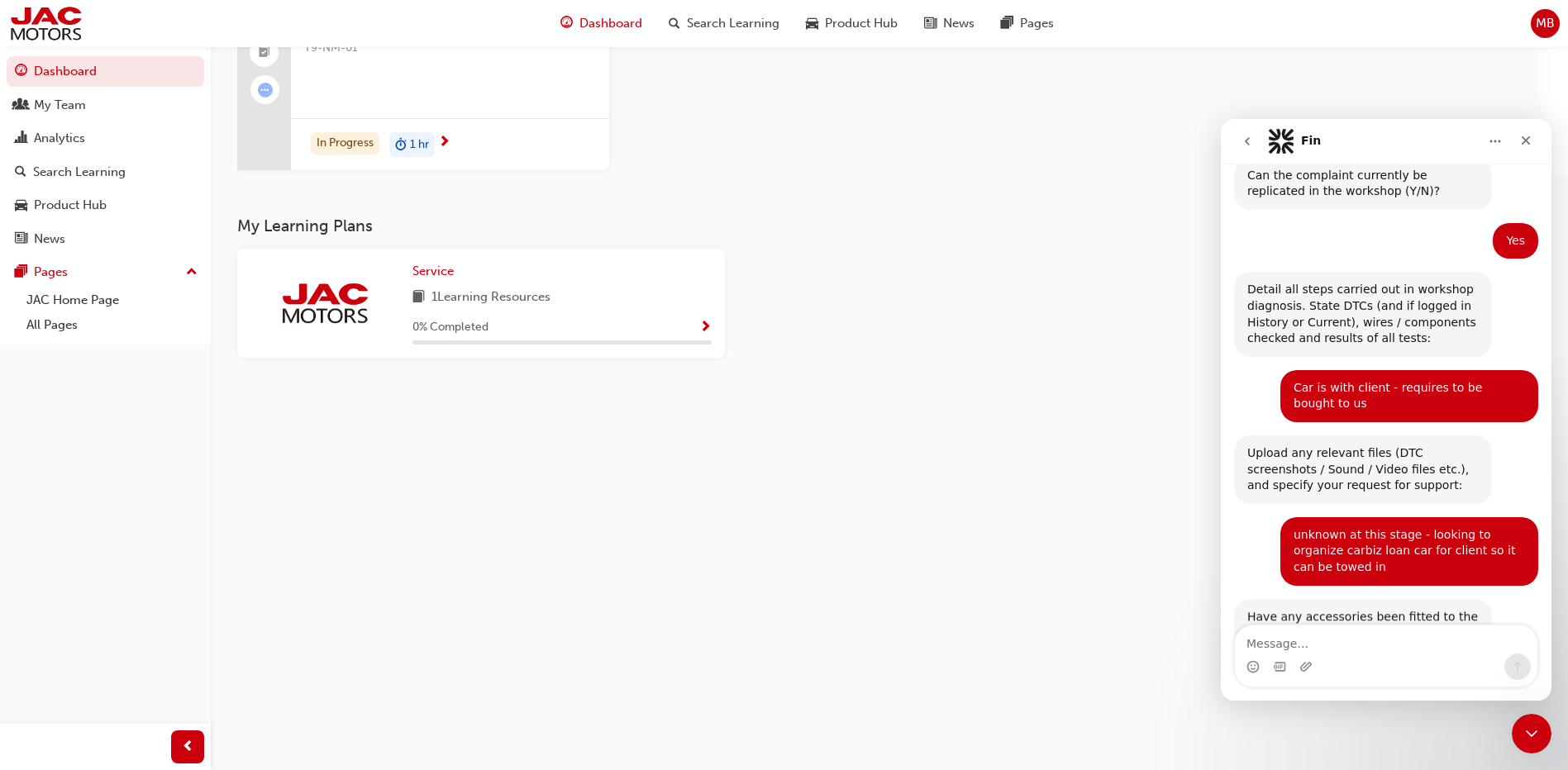
scroll to position [1057, 0]
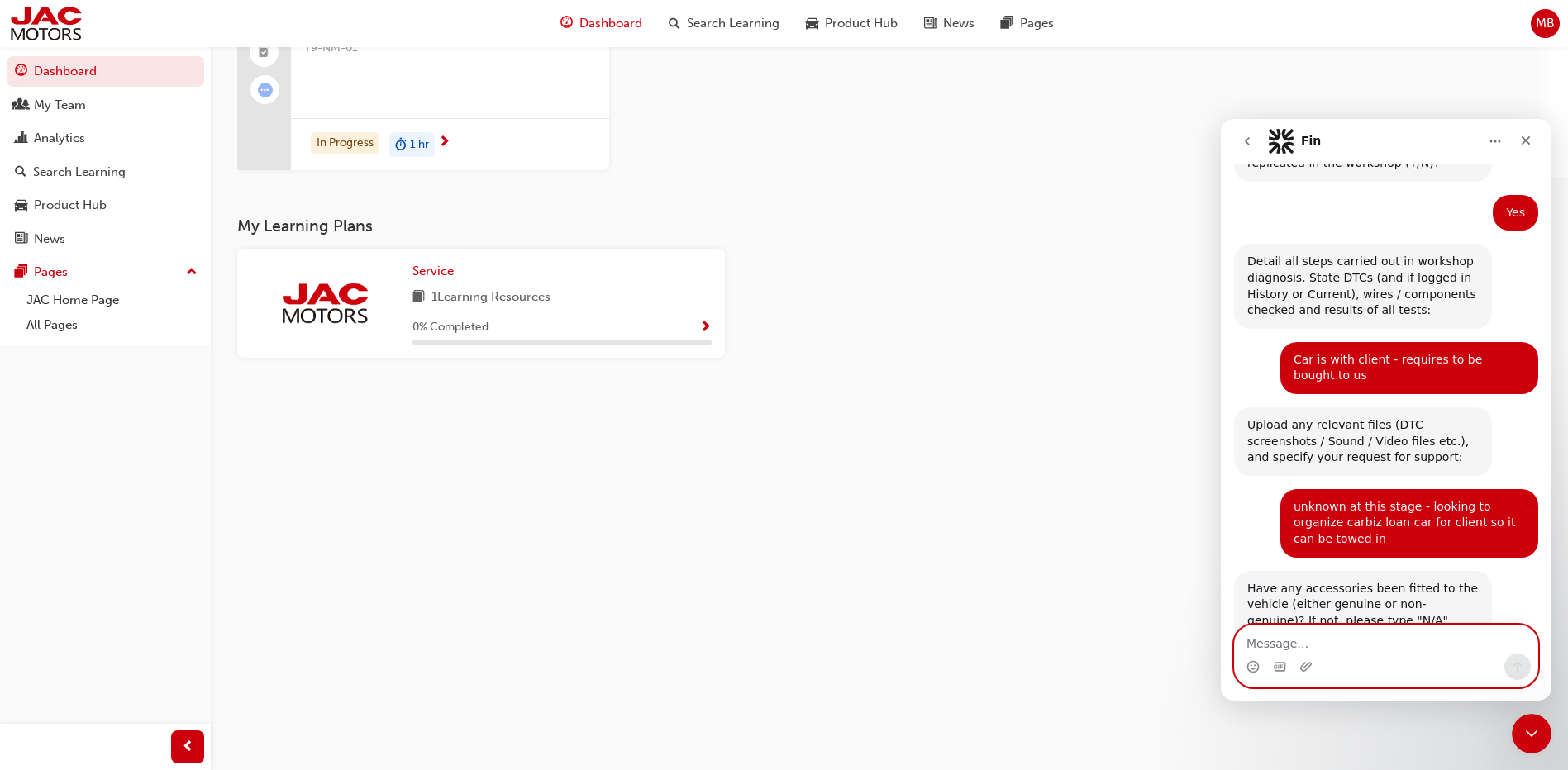
click at [1288, 644] on textarea "Message…" at bounding box center [1385, 640] width 303 height 28
type textarea "non genuine - electric roller shutter"
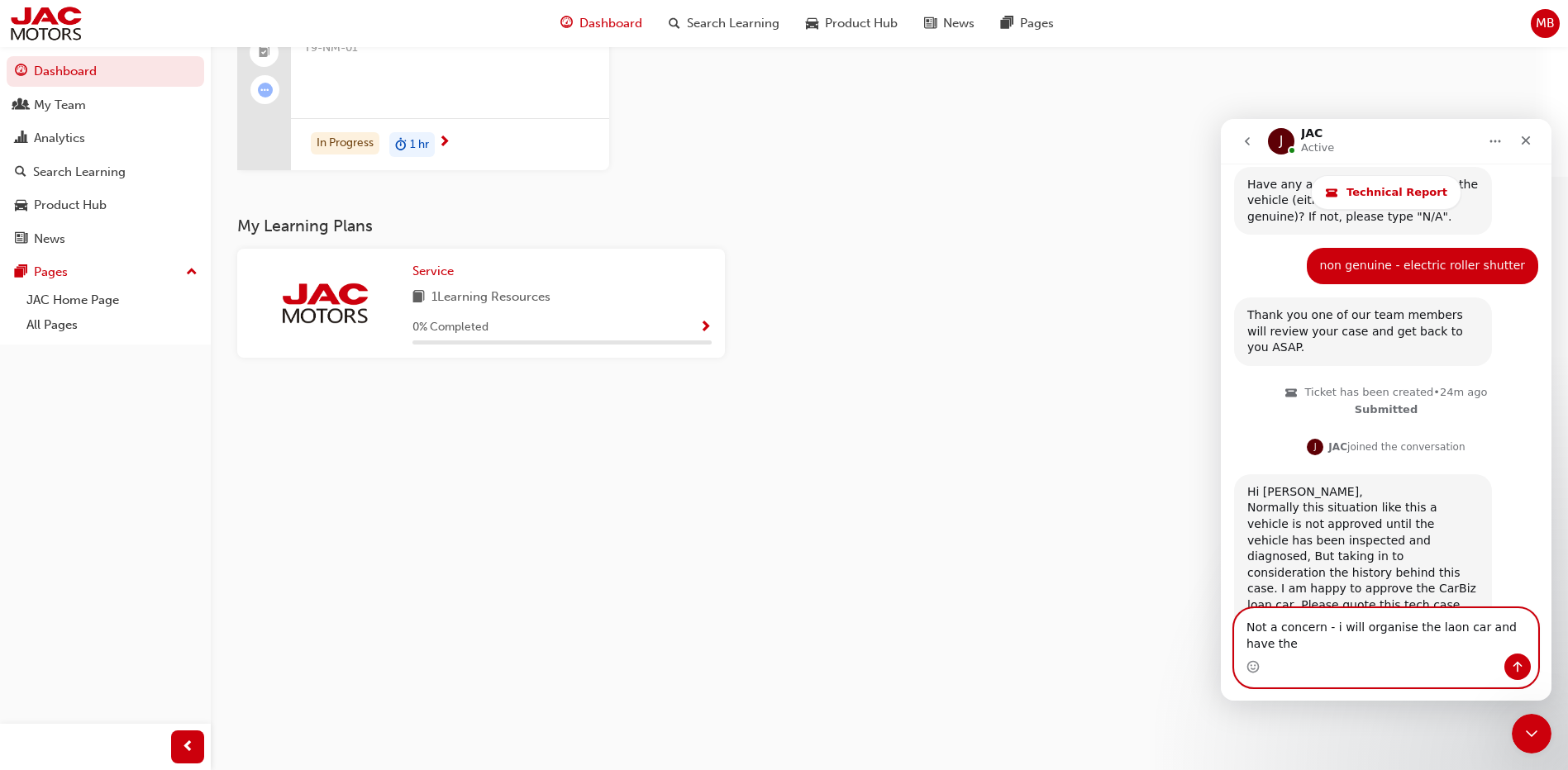
scroll to position [1524, 0]
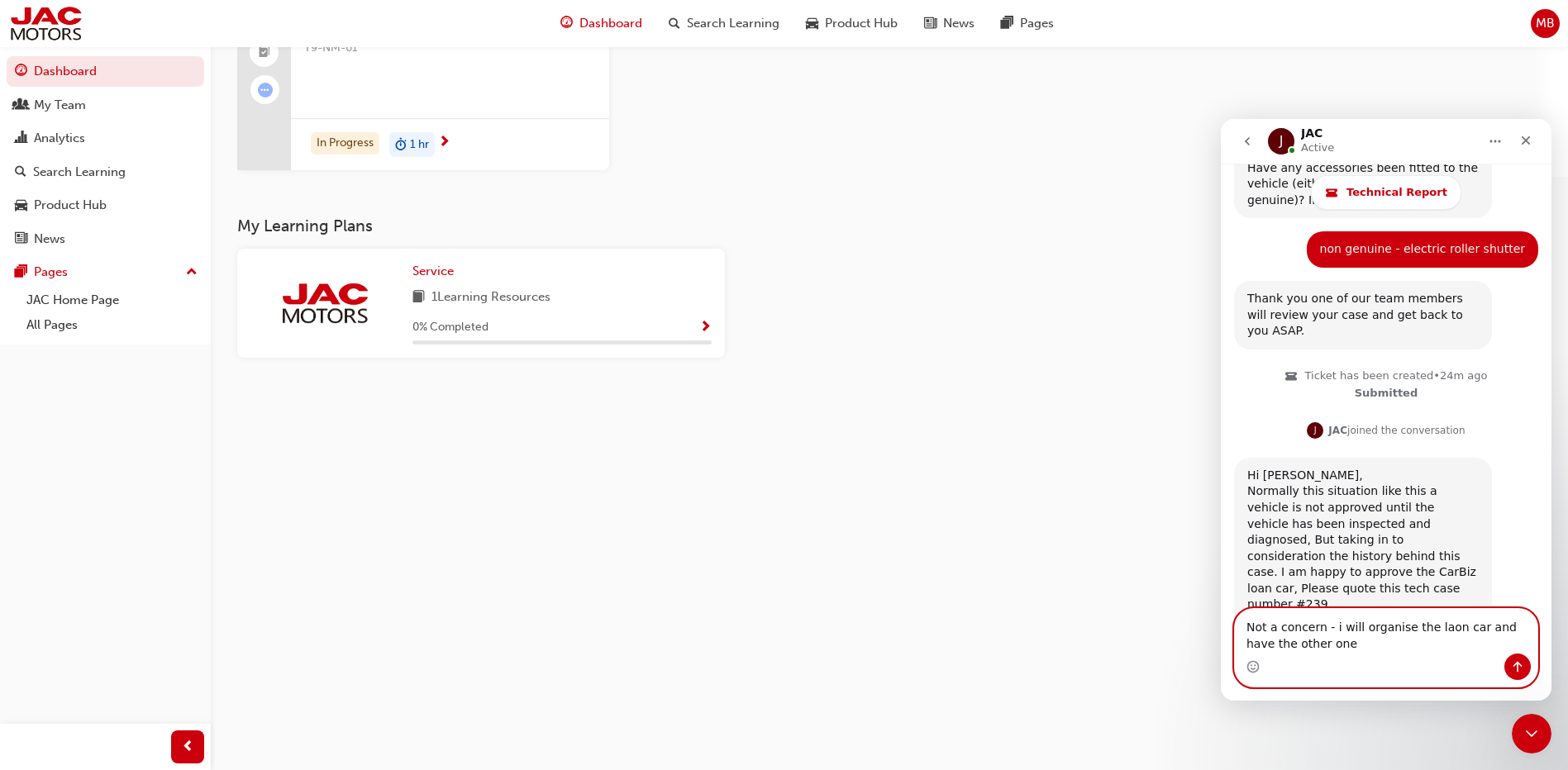
click at [1376, 620] on textarea "Not a concern - i will organise the laon car and have the other one" at bounding box center [1385, 631] width 303 height 44
click at [1324, 646] on textarea "Not a concern - i will organize the loan car and have the other one" at bounding box center [1385, 631] width 303 height 44
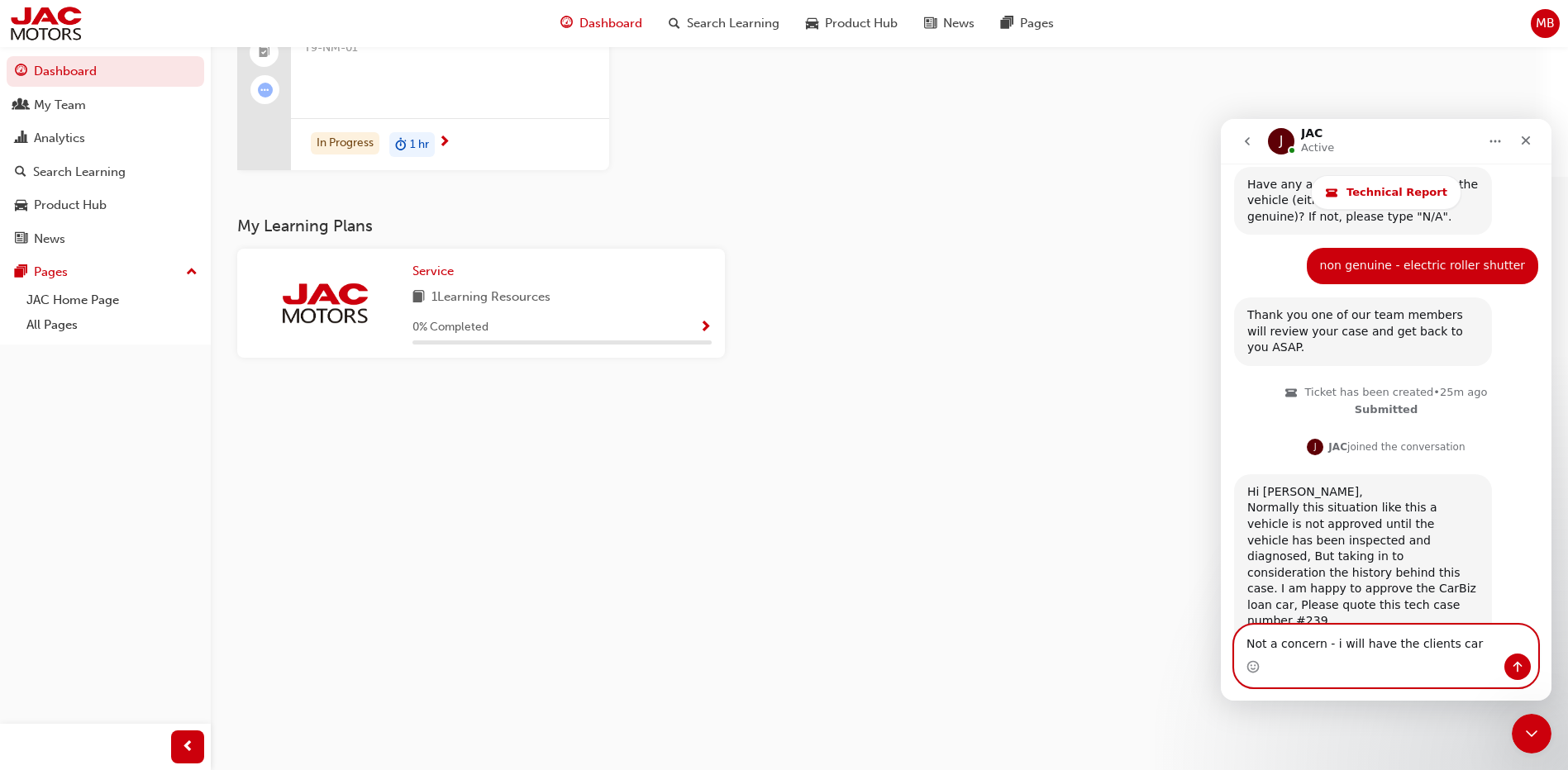
click at [1492, 648] on textarea "Not a concern - i will have the clients car" at bounding box center [1385, 640] width 303 height 28
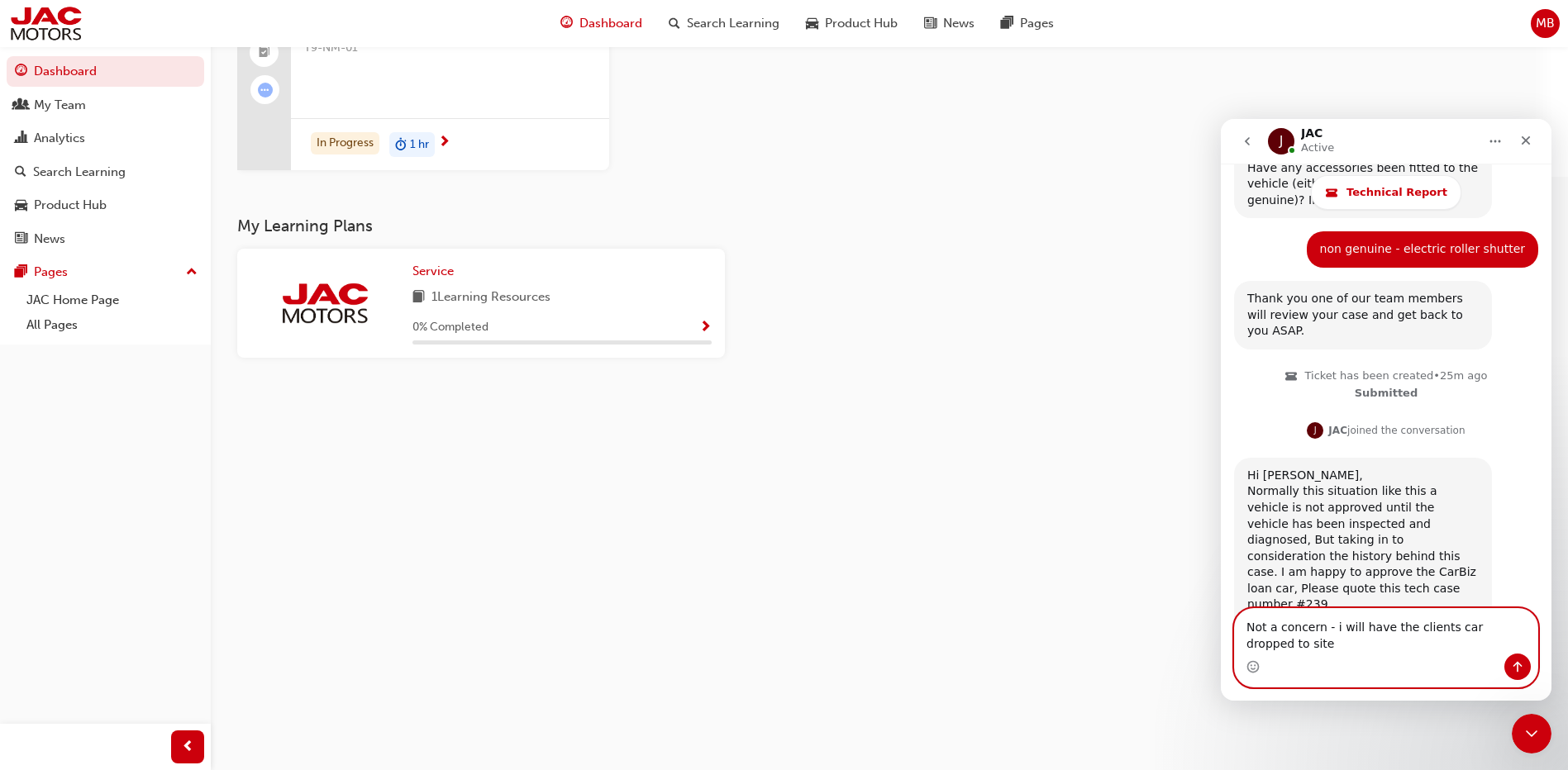
type textarea "Not a concern - i will have the clients car dropped to site"
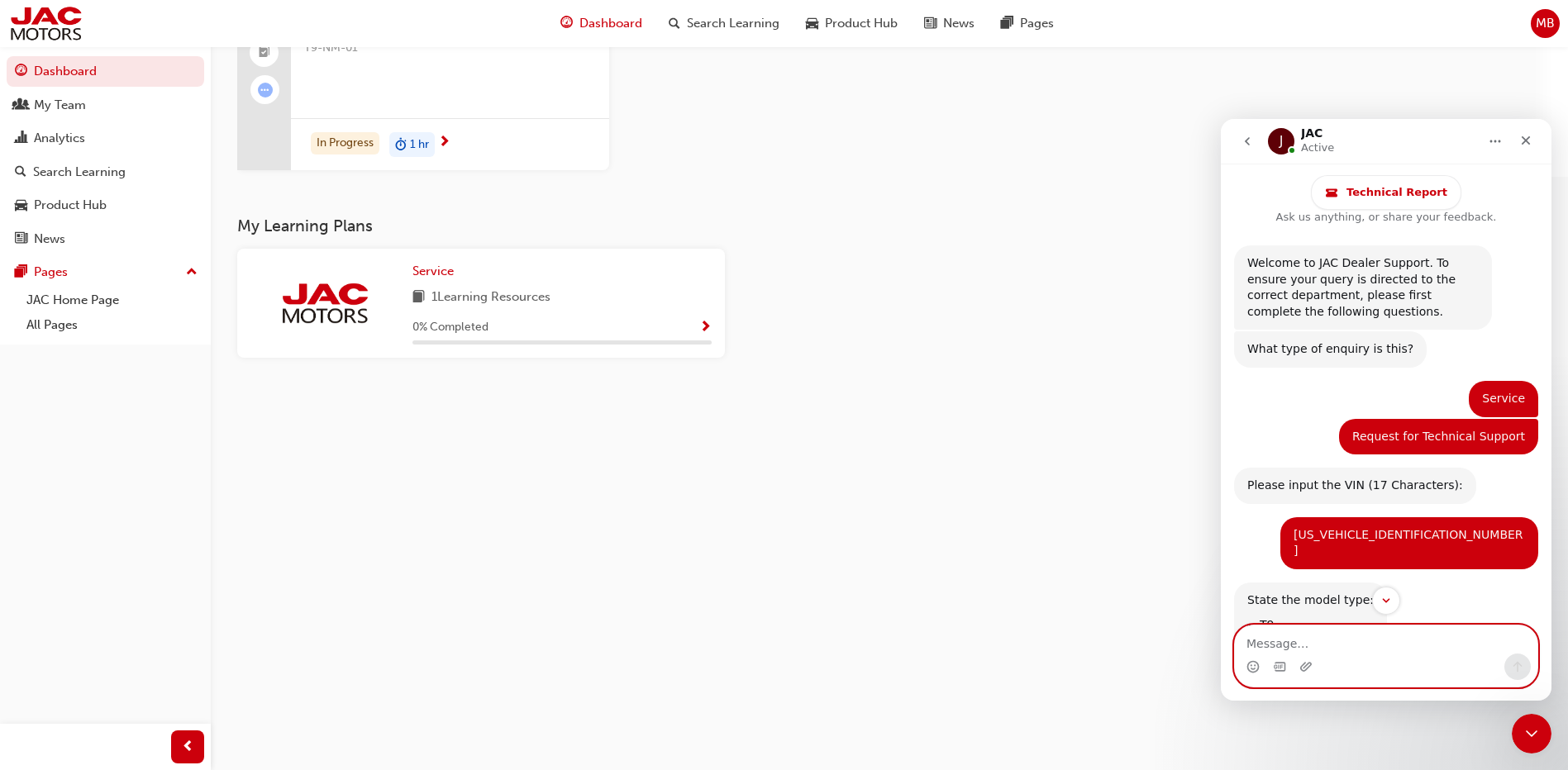
scroll to position [0, 0]
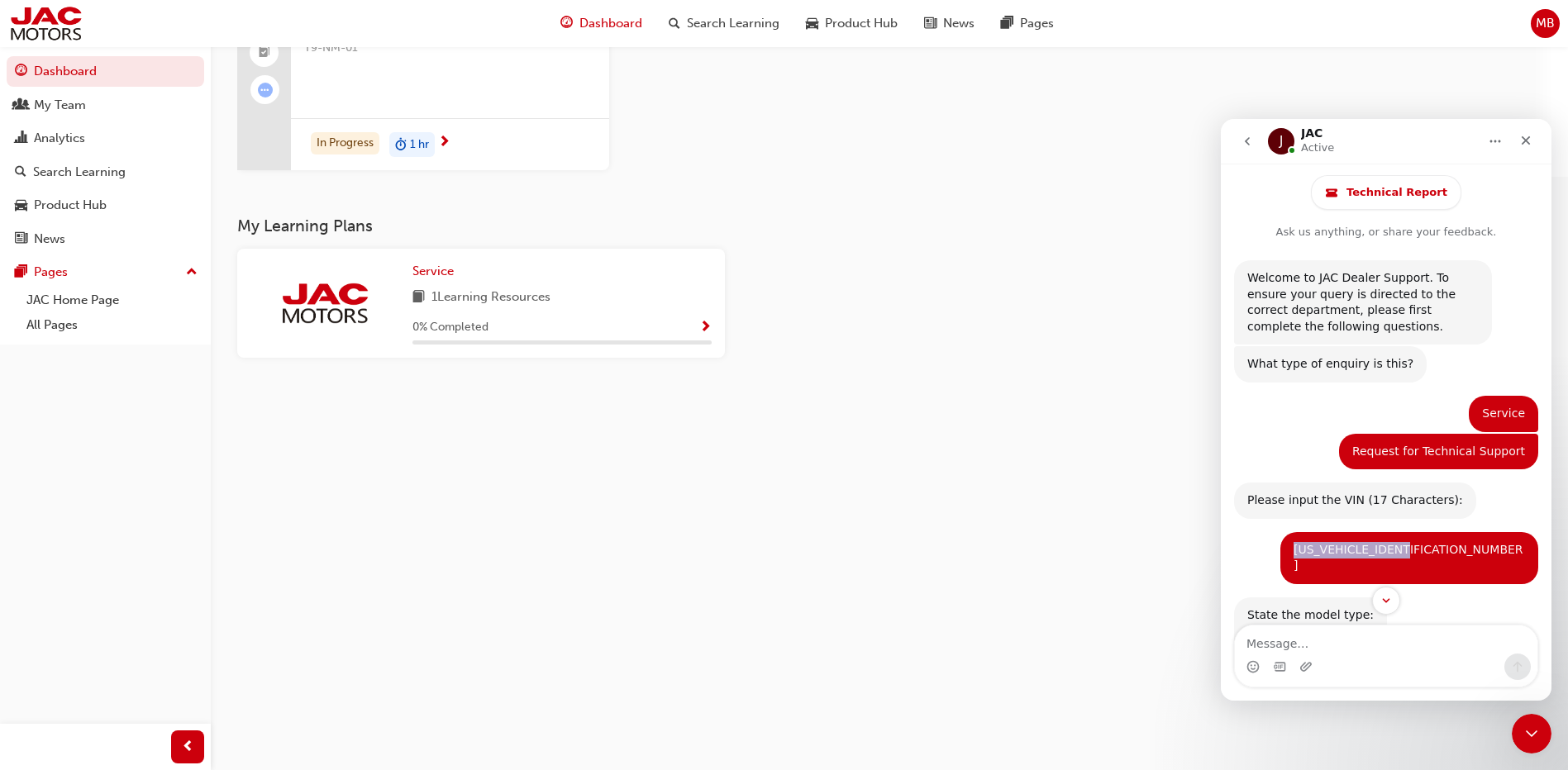
drag, startPoint x: 1519, startPoint y: 548, endPoint x: 1411, endPoint y: 546, distance: 108.0
click at [1411, 546] on div "[US_VEHICLE_IDENTIFICATION_NUMBER] [PERSON_NAME] • 36m ago" at bounding box center [1409, 558] width 258 height 52
drag, startPoint x: 1411, startPoint y: 546, endPoint x: 1426, endPoint y: 547, distance: 15.0
copy div "[US_VEHICLE_IDENTIFICATION_NUMBER]"
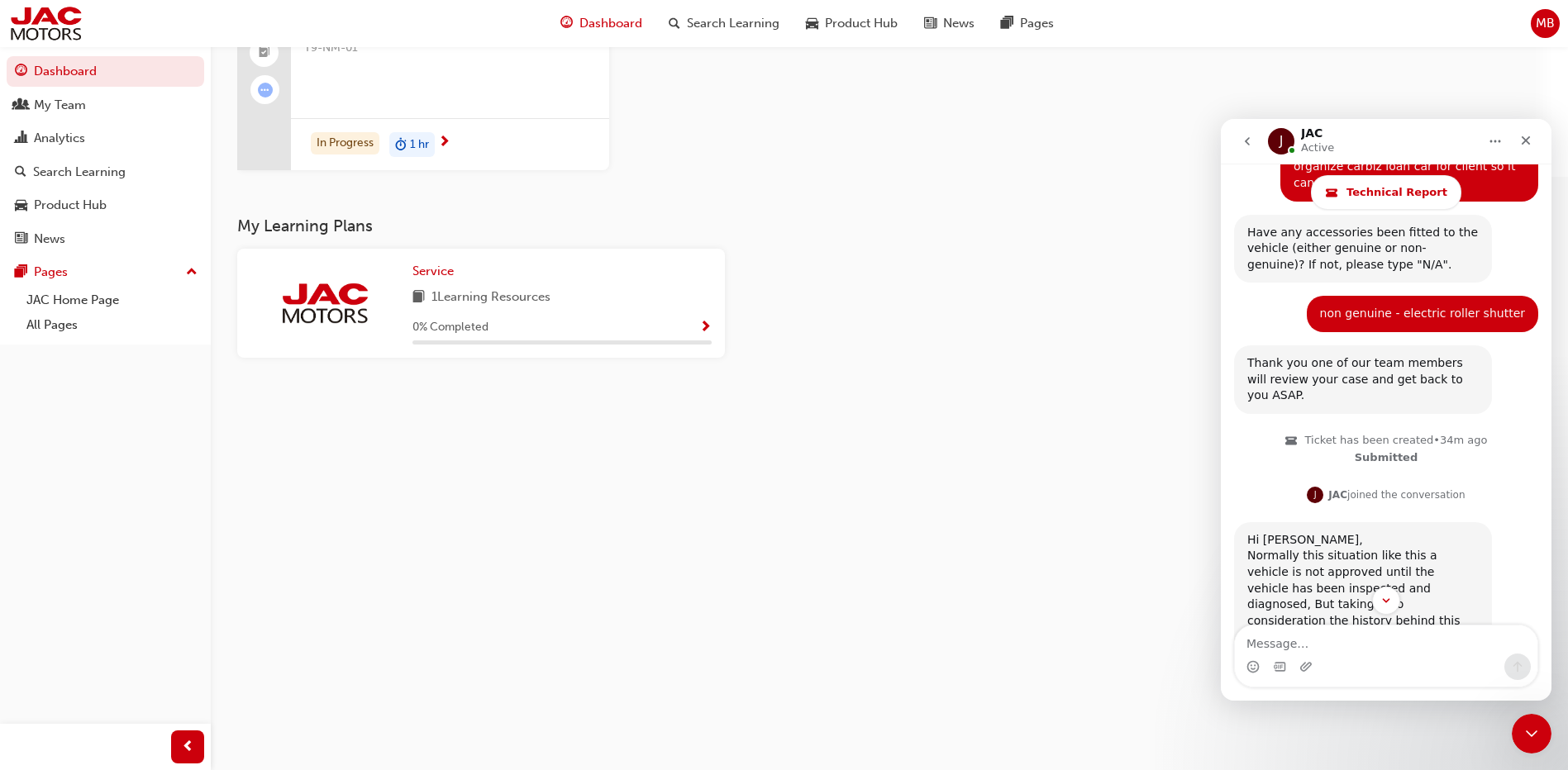
scroll to position [1573, 0]
